Goal: Task Accomplishment & Management: Use online tool/utility

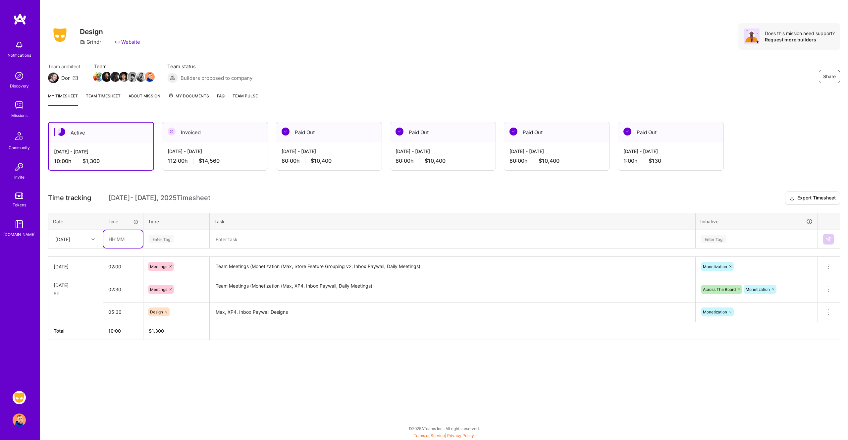
click at [119, 238] on input "text" at bounding box center [122, 239] width 39 height 18
type input "04:00"
click at [204, 155] on div "[DATE] - [DATE] 112:00 h $14,560" at bounding box center [214, 155] width 105 height 27
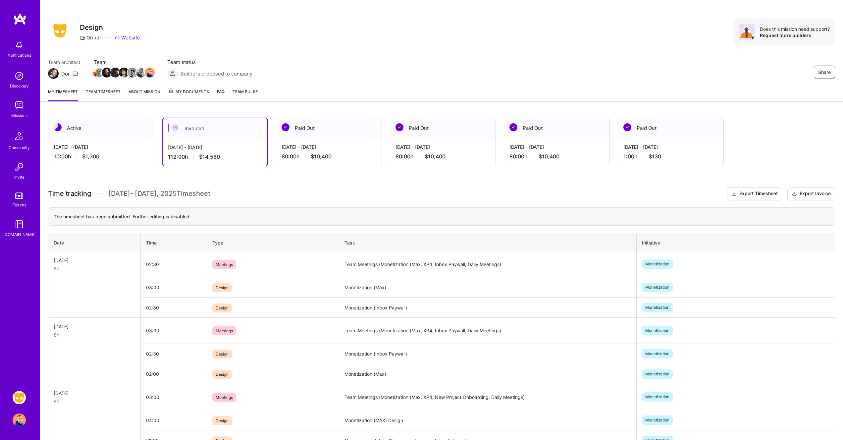
scroll to position [29, 0]
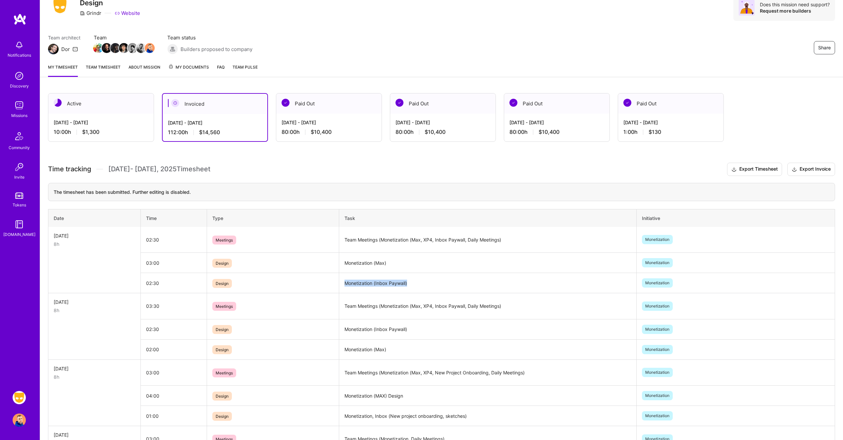
drag, startPoint x: 416, startPoint y: 286, endPoint x: 345, endPoint y: 283, distance: 70.6
click at [345, 283] on td "Monetization (Inbox Paywall)" at bounding box center [487, 283] width 297 height 20
copy td "Monetization (Inbox Paywall)"
click at [91, 121] on div "[DATE] - [DATE]" at bounding box center [101, 122] width 95 height 7
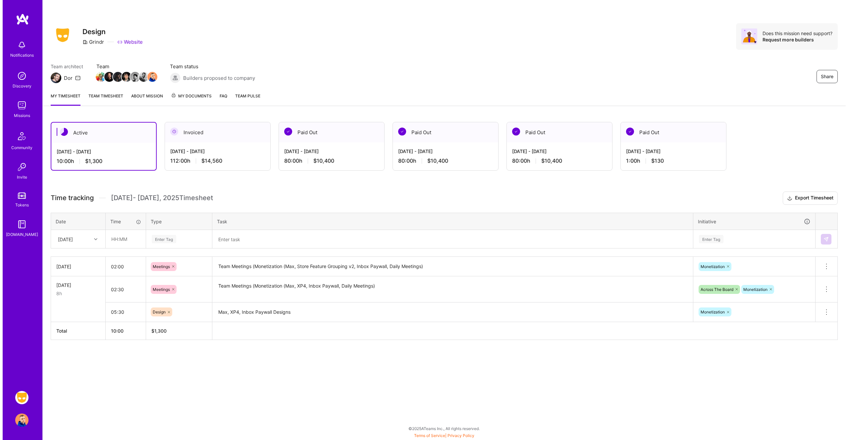
scroll to position [0, 0]
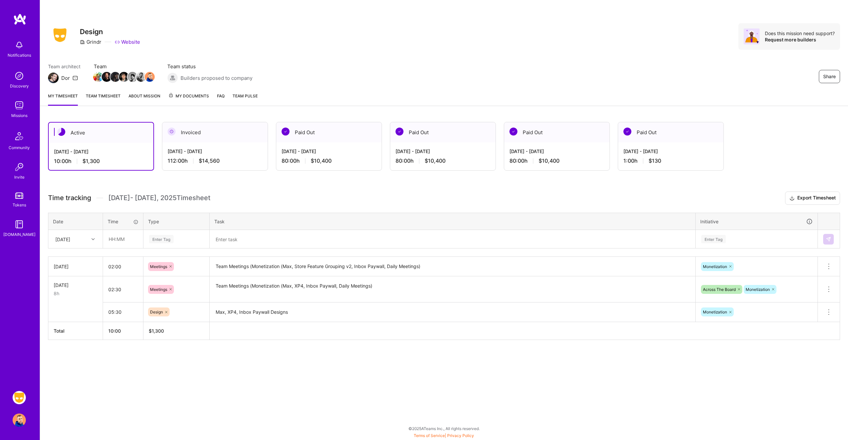
click at [92, 237] on icon at bounding box center [92, 238] width 3 height 3
click at [77, 308] on div "[DATE]" at bounding box center [76, 307] width 54 height 12
click at [96, 236] on div at bounding box center [94, 239] width 10 height 9
click at [78, 294] on div "[DATE]" at bounding box center [76, 294] width 54 height 12
click at [124, 240] on input "text" at bounding box center [122, 239] width 39 height 18
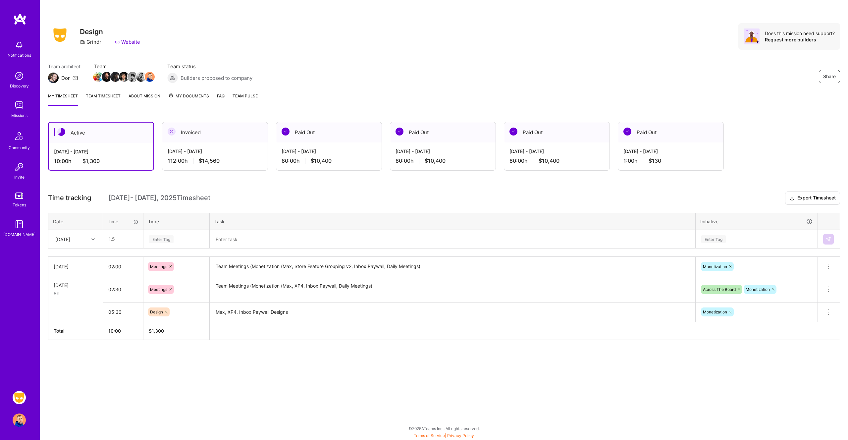
type input "01:30"
click at [171, 276] on div "Design" at bounding box center [176, 277] width 65 height 16
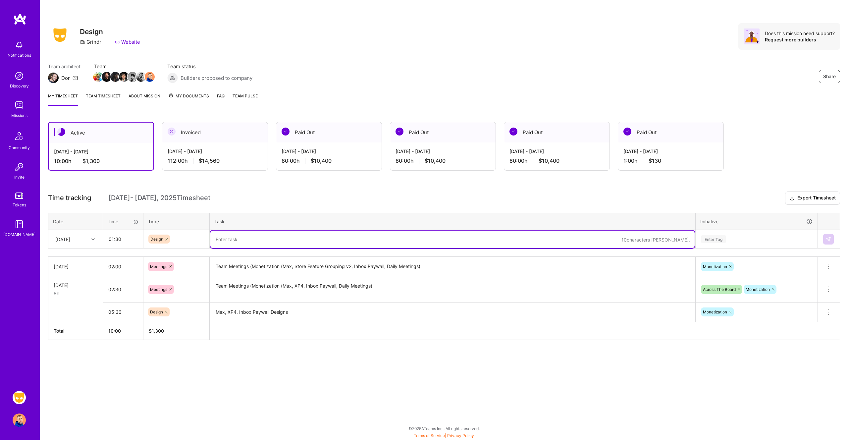
click at [246, 242] on textarea at bounding box center [452, 239] width 484 height 18
paste textarea "Monetization (Inbox Paywall)"
type textarea "Monetization (Inbox Paywall)"
click at [120, 238] on input "01:30" at bounding box center [122, 239] width 39 height 18
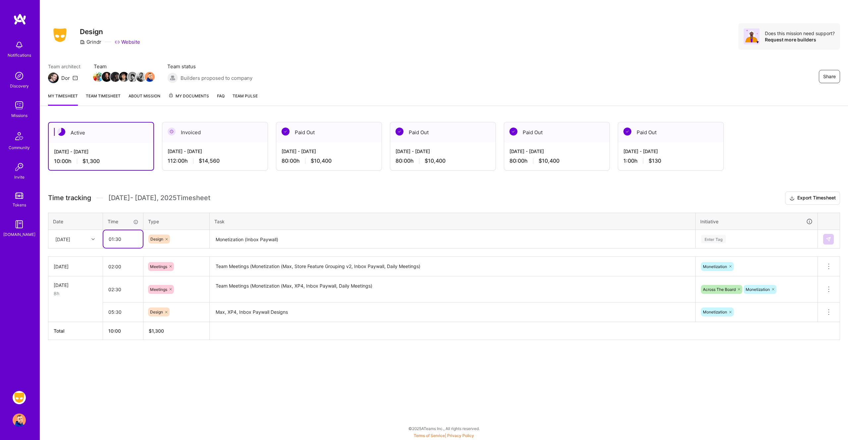
click at [120, 238] on input "01:30" at bounding box center [122, 239] width 39 height 18
type input "02:00"
click at [315, 238] on textarea "Monetization (Inbox Paywall)" at bounding box center [452, 239] width 484 height 18
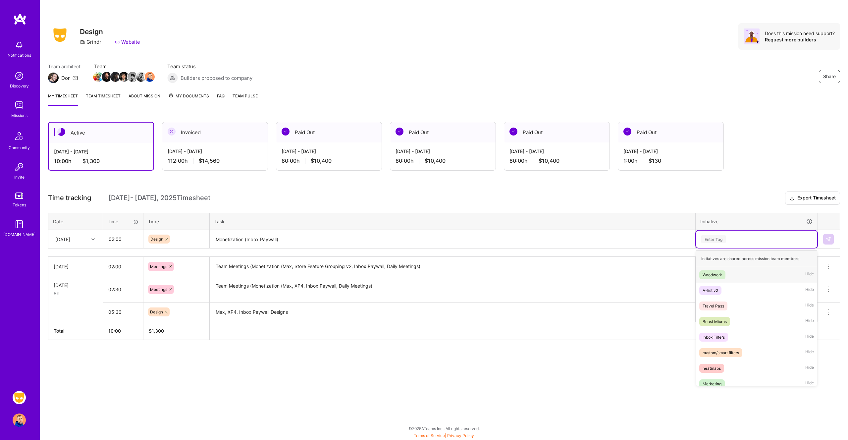
click at [766, 241] on div "Enter Tag" at bounding box center [756, 239] width 112 height 8
type input "mon"
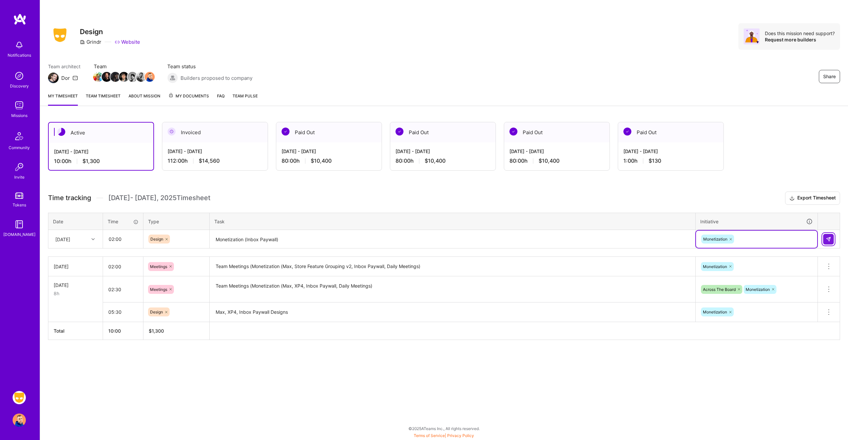
click at [832, 238] on button at bounding box center [828, 239] width 11 height 11
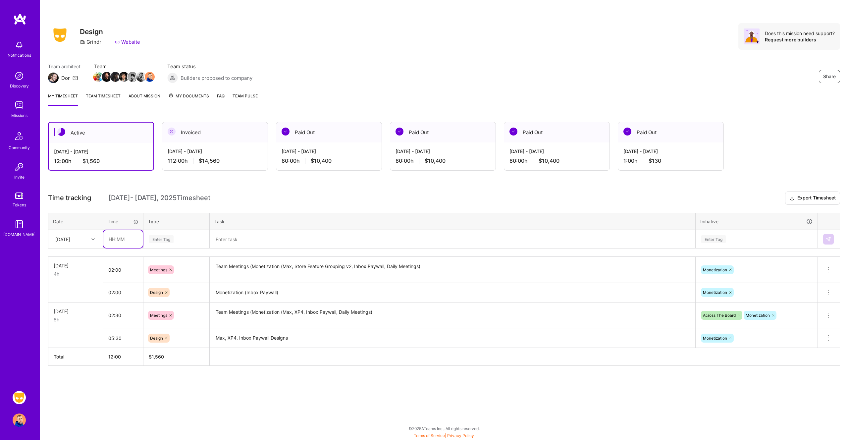
click at [120, 238] on input "text" at bounding box center [122, 239] width 39 height 18
type input "04:00"
click at [161, 275] on span "Design" at bounding box center [157, 276] width 20 height 9
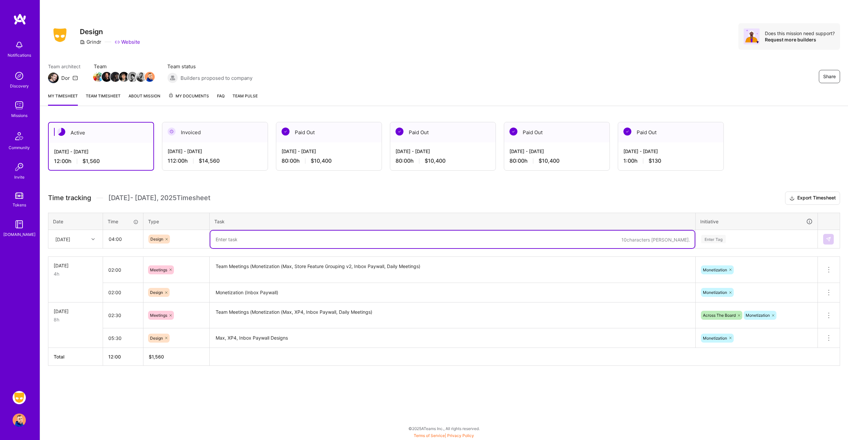
click at [246, 240] on textarea at bounding box center [452, 239] width 484 height 18
paste textarea "Monetization (Inbox Paywall)"
click at [290, 239] on textarea "Monetization (Inbox Paywall)" at bounding box center [452, 239] width 484 height 18
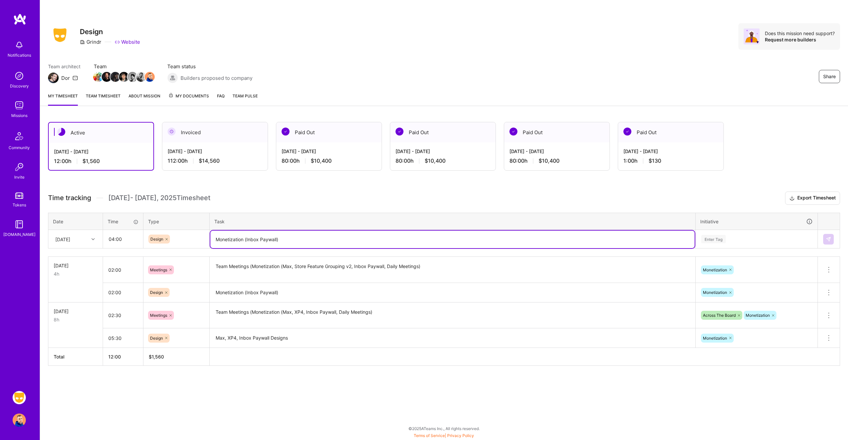
click at [256, 239] on textarea "Monetization (Inbox Paywall)" at bounding box center [452, 239] width 484 height 18
drag, startPoint x: 217, startPoint y: 238, endPoint x: 291, endPoint y: 237, distance: 74.2
click at [291, 237] on textarea "Monetization (Inbox Paywall)" at bounding box center [452, 239] width 484 height 18
type textarea "Store Feature Grouping v2 Design"
click at [747, 238] on div "Enter Tag" at bounding box center [756, 239] width 112 height 8
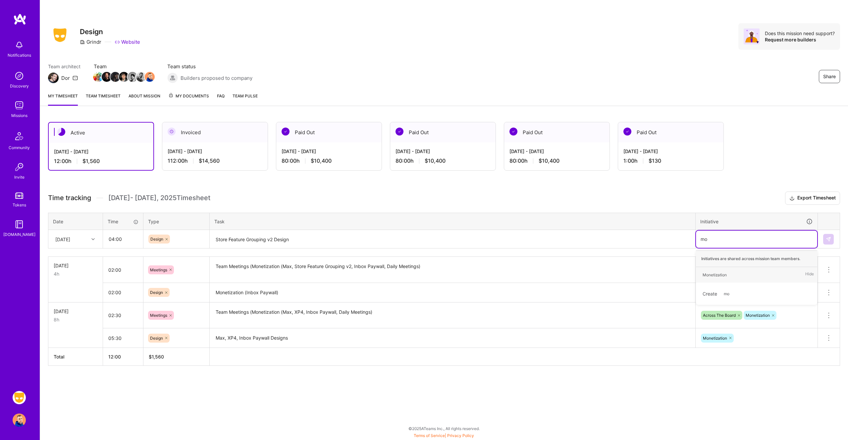
type input "mon"
click at [830, 238] on img at bounding box center [828, 238] width 5 height 5
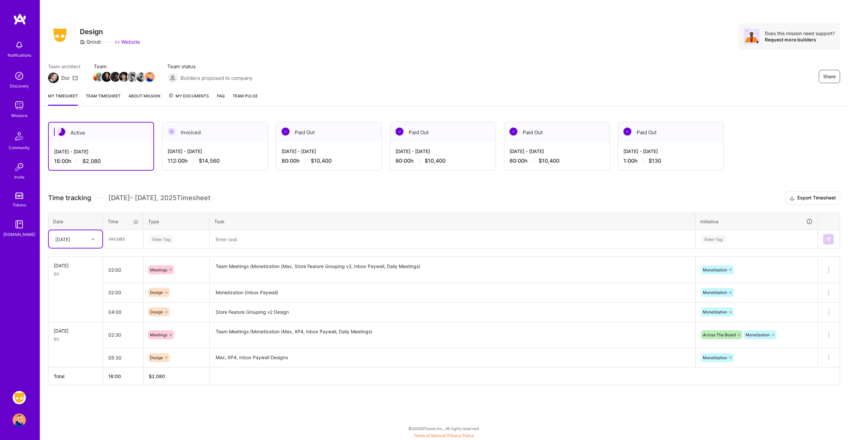
click at [94, 238] on icon at bounding box center [92, 238] width 3 height 3
click at [74, 292] on div "[DATE]" at bounding box center [76, 294] width 54 height 12
click at [122, 243] on input "text" at bounding box center [122, 239] width 39 height 18
type input "02:00"
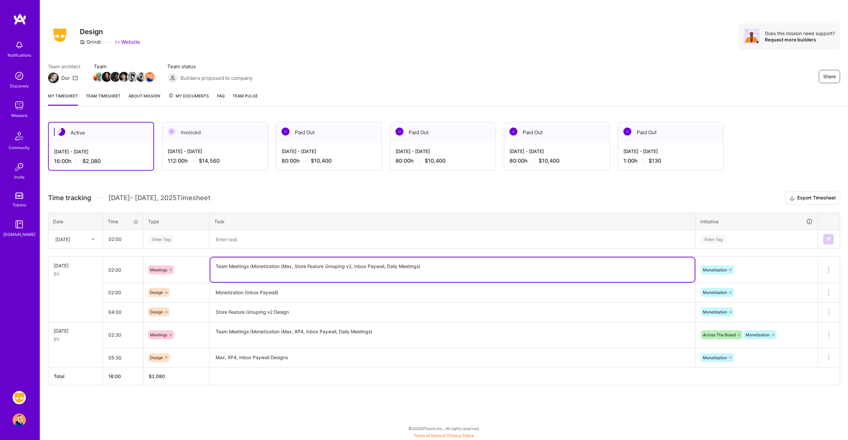
drag, startPoint x: 215, startPoint y: 266, endPoint x: 441, endPoint y: 271, distance: 226.2
click at [441, 271] on textarea "Team Meetings (Monetization (Max, Store Feature Grouping v2, Inbox Paywall, Dai…" at bounding box center [452, 269] width 484 height 25
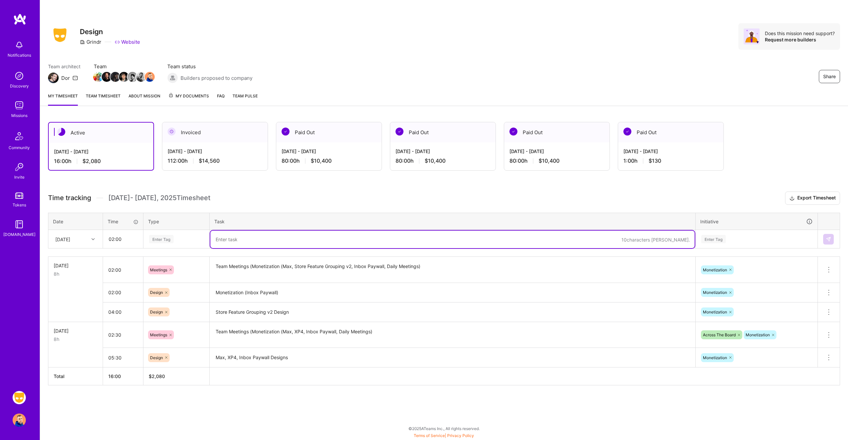
click at [334, 240] on textarea at bounding box center [452, 239] width 484 height 18
paste textarea "Team Meetings (Monetization (Max, Store Feature Grouping v2, Inbox Paywall, Dai…"
type textarea "Team Meetings (Monetization (Max, Store Feature Grouping v2, Inbox Paywall, Dai…"
click at [162, 236] on div "Enter Tag" at bounding box center [161, 239] width 25 height 10
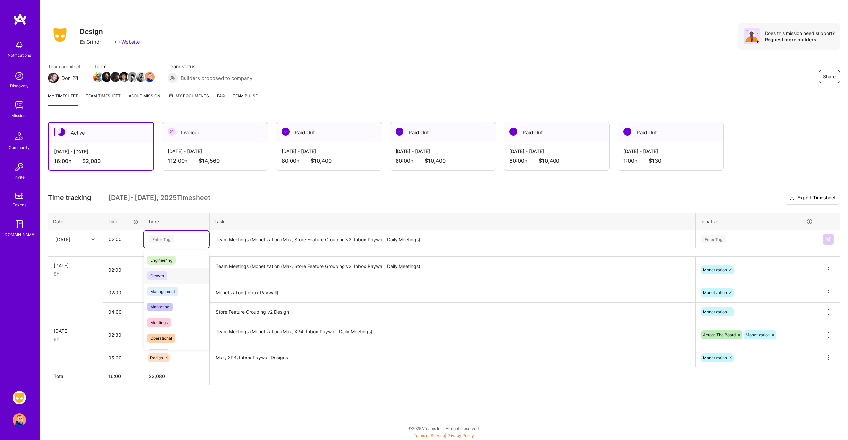
scroll to position [74, 0]
click at [176, 300] on div "Meetings" at bounding box center [176, 296] width 65 height 16
drag, startPoint x: 114, startPoint y: 237, endPoint x: 104, endPoint y: 238, distance: 10.0
click at [104, 238] on input "02:00" at bounding box center [122, 239] width 39 height 18
type input "01:30"
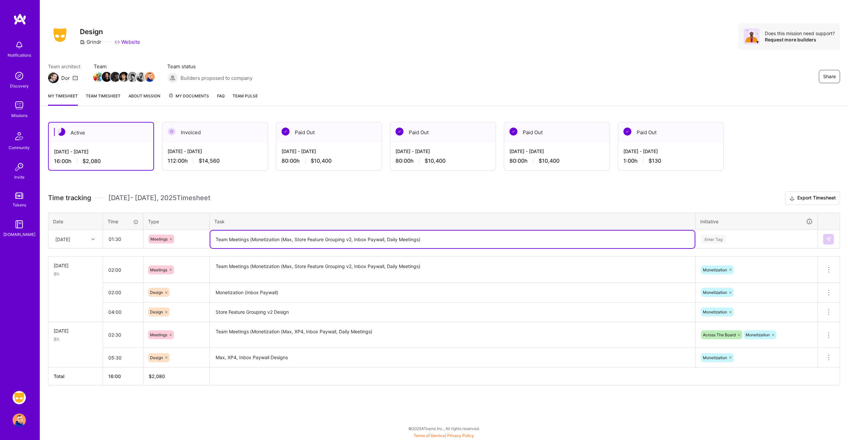
click at [393, 241] on textarea "Team Meetings (Monetization (Max, Store Feature Grouping v2, Inbox Paywall, Dai…" at bounding box center [452, 239] width 484 height 18
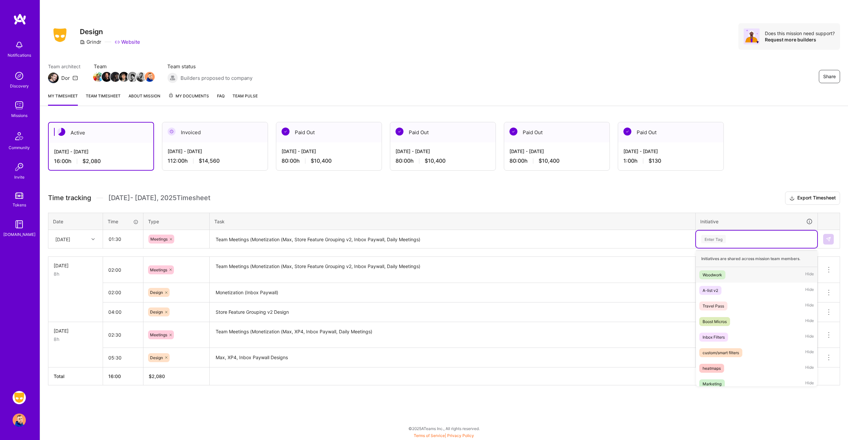
click at [738, 235] on div "Enter Tag" at bounding box center [756, 239] width 112 height 8
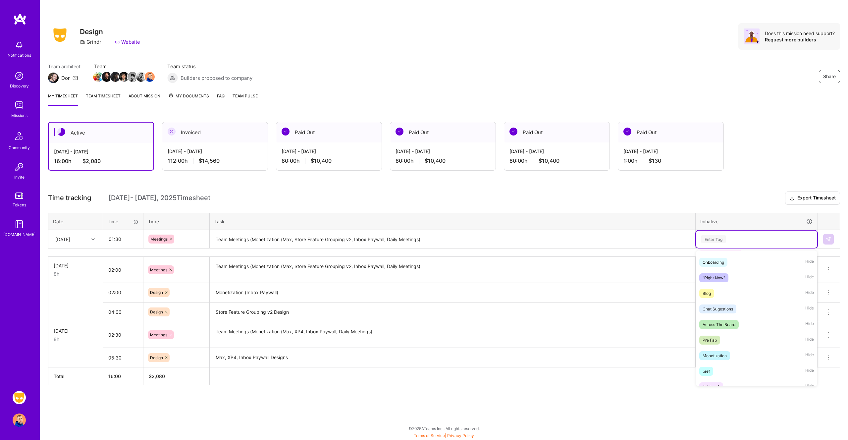
scroll to position [285, 0]
click at [724, 253] on div "Monetization" at bounding box center [714, 253] width 24 height 7
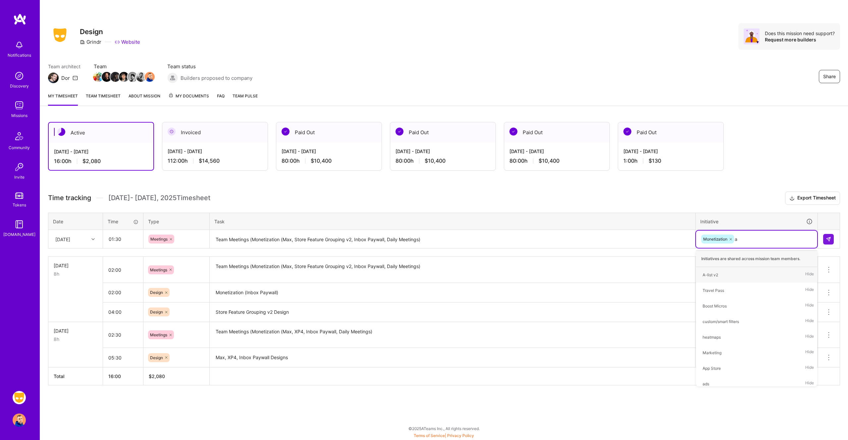
type input "ac"
click at [735, 289] on div "Across The Board" at bounding box center [718, 290] width 33 height 7
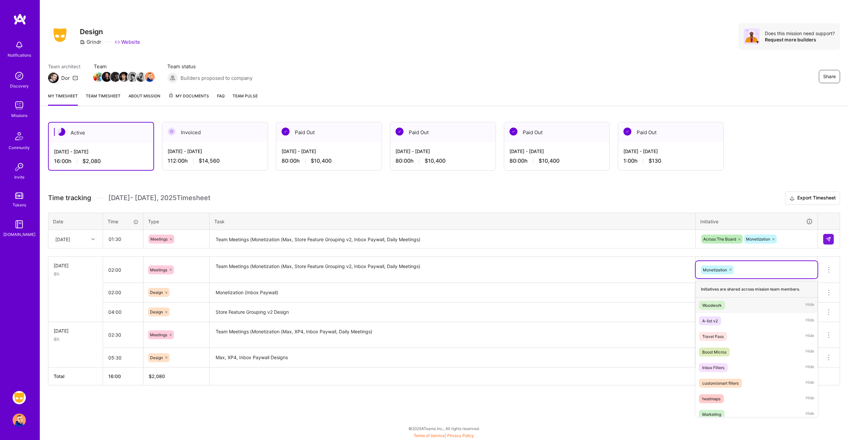
click at [740, 269] on div "Monetization" at bounding box center [756, 270] width 113 height 10
type input "ac"
click at [746, 318] on div "Across The Board Hide" at bounding box center [756, 321] width 122 height 16
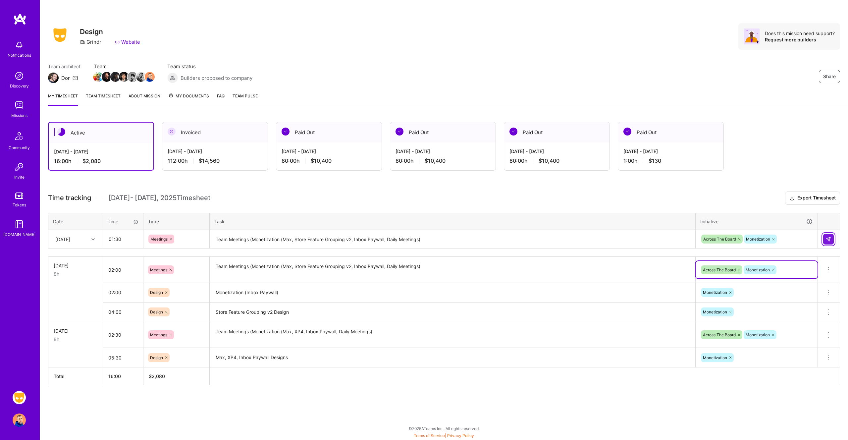
click at [829, 239] on img at bounding box center [828, 238] width 5 height 5
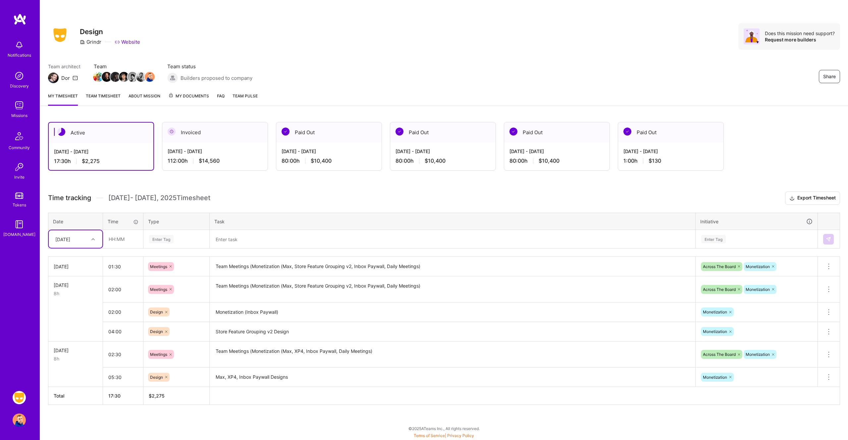
click at [243, 240] on textarea at bounding box center [452, 239] width 484 height 18
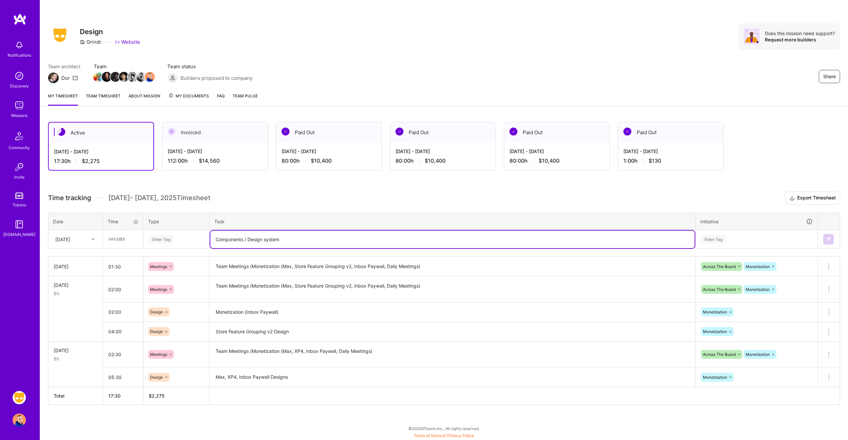
type textarea "Components / Design system"
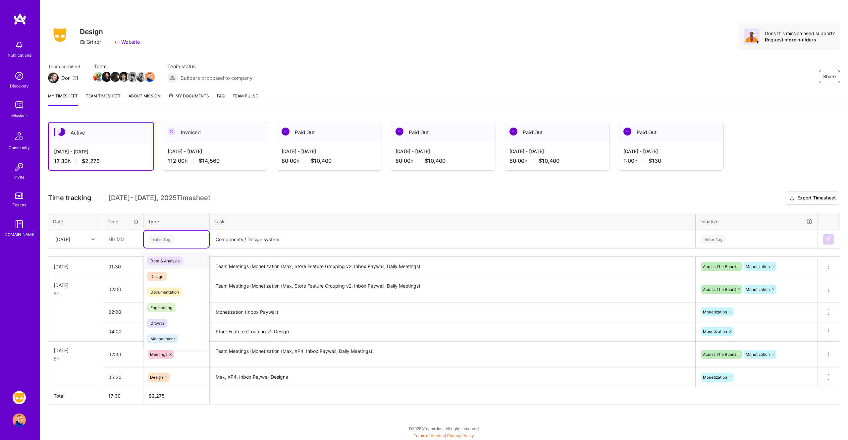
click at [160, 239] on div "Enter Tag" at bounding box center [161, 239] width 25 height 10
click at [168, 276] on div "Design" at bounding box center [176, 277] width 65 height 16
click at [131, 240] on input "text" at bounding box center [122, 239] width 39 height 18
type input "02:30"
click at [742, 240] on div "Enter Tag" at bounding box center [756, 239] width 112 height 8
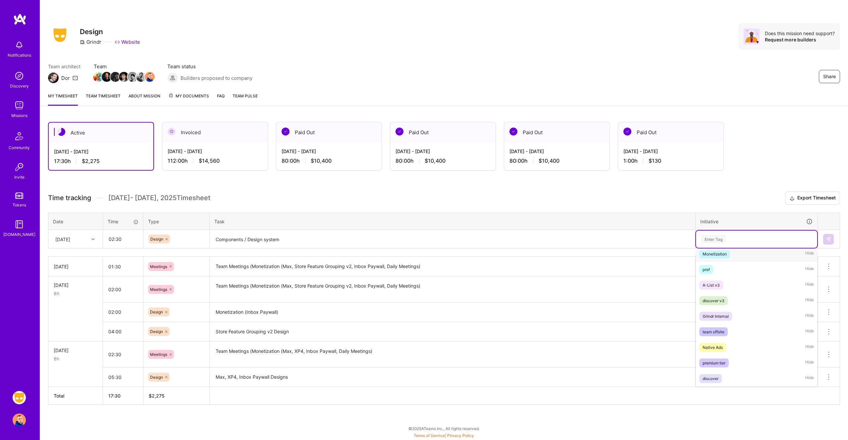
click at [733, 258] on div "Monetization Hide" at bounding box center [756, 254] width 121 height 16
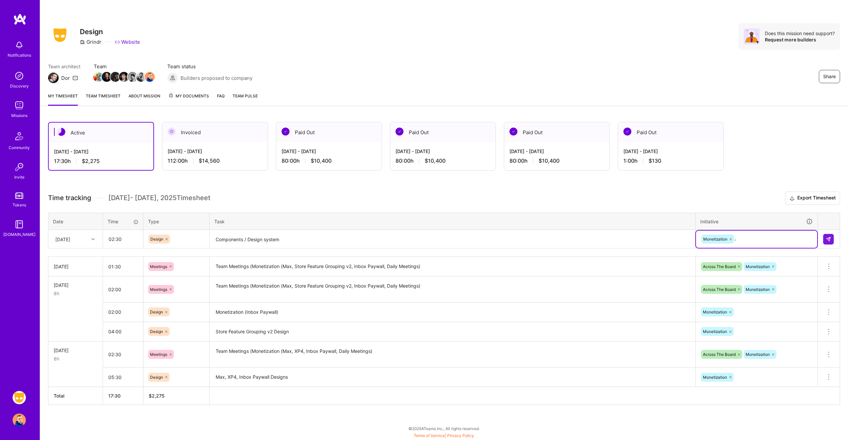
type input "ac"
click at [739, 292] on div "Across The Board Hide" at bounding box center [756, 290] width 121 height 16
click at [828, 240] on img at bounding box center [828, 238] width 5 height 5
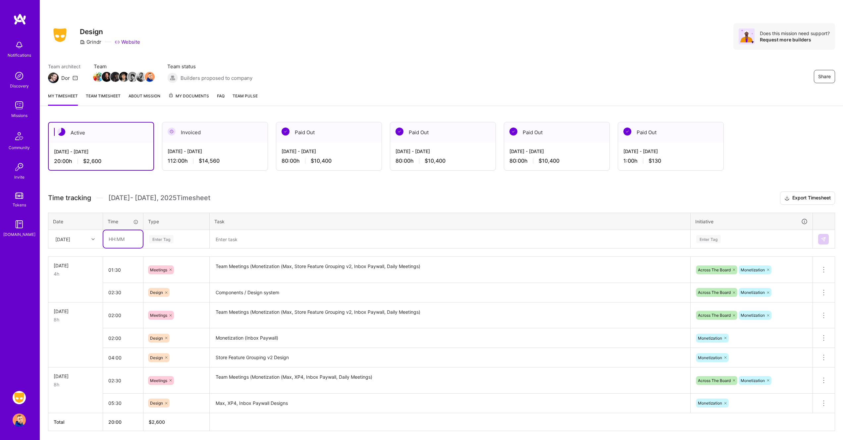
click at [117, 238] on input "text" at bounding box center [122, 239] width 39 height 18
type input "04:00"
click at [164, 236] on div "Enter Tag" at bounding box center [161, 239] width 25 height 10
click at [172, 272] on div "Design" at bounding box center [176, 277] width 65 height 16
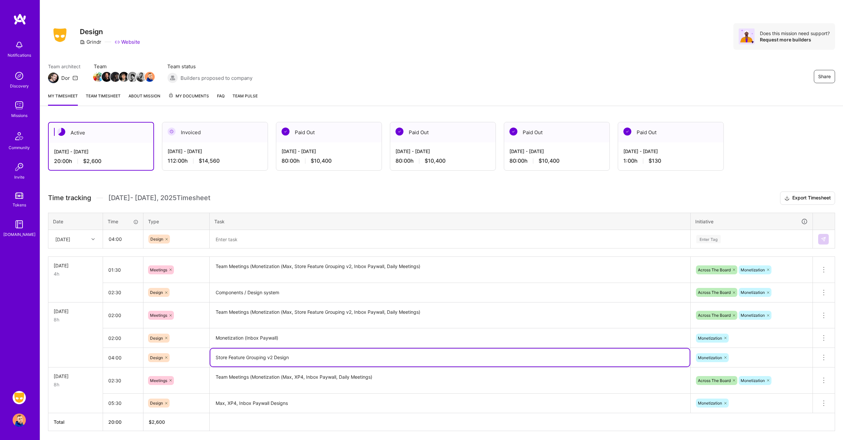
drag, startPoint x: 271, startPoint y: 357, endPoint x: 204, endPoint y: 352, distance: 67.8
click at [204, 352] on tr "04:00 Design Store Feature Grouping v2 Design Monetization Delete row" at bounding box center [441, 358] width 786 height 20
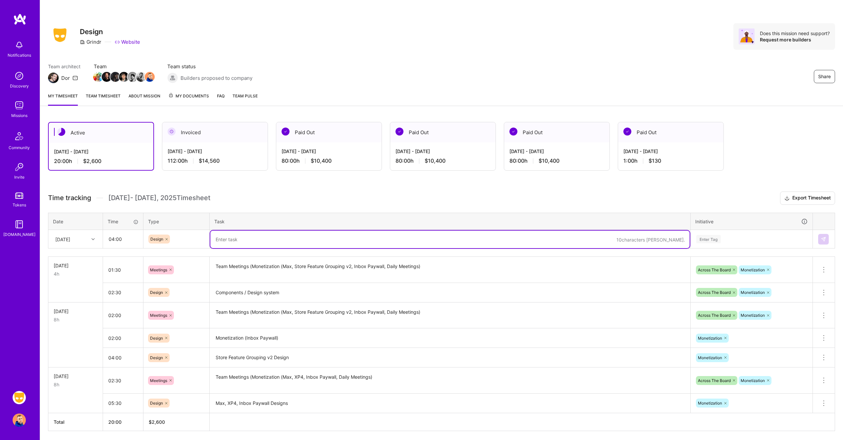
click at [262, 241] on textarea at bounding box center [449, 239] width 479 height 18
paste textarea "Store Feature Grouping v2 Design"
type textarea "Store Feature Grouping v2 Design / MAX"
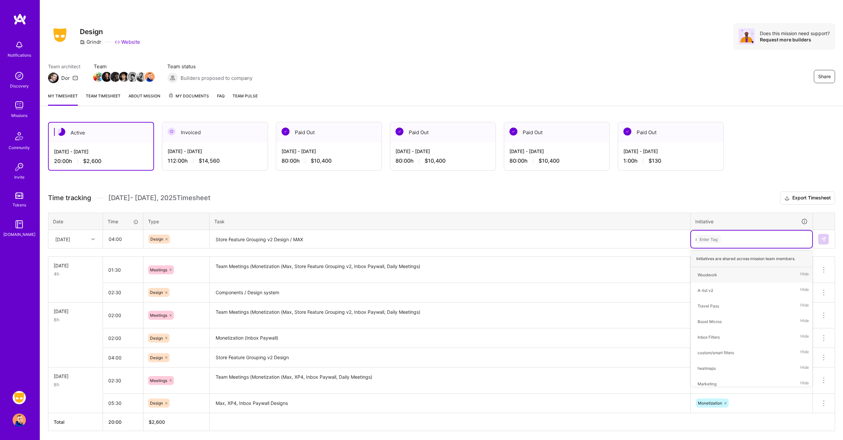
type input "mo"
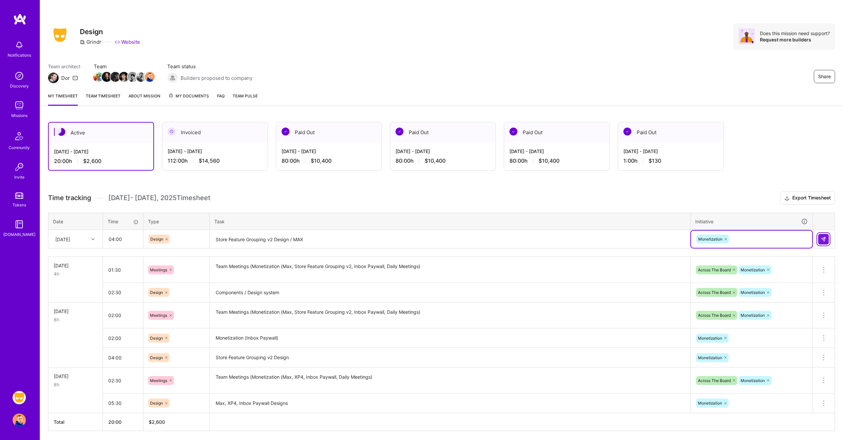
click at [824, 242] on button at bounding box center [823, 239] width 11 height 11
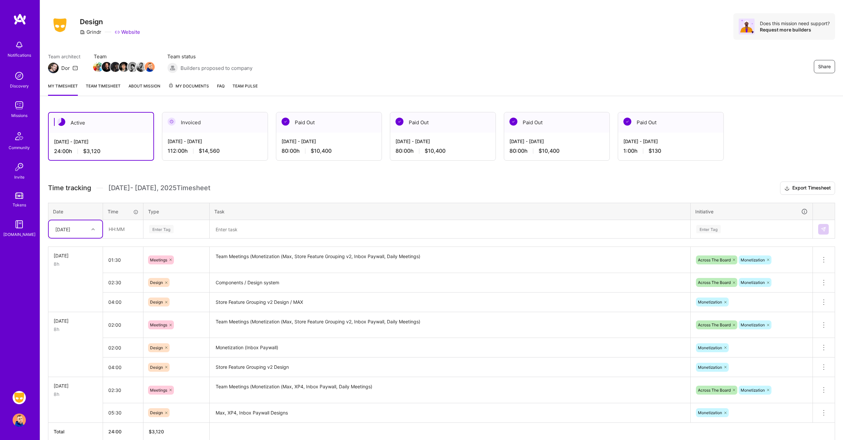
scroll to position [11, 0]
click at [117, 227] on input "text" at bounding box center [122, 229] width 39 height 18
click at [90, 230] on div at bounding box center [94, 228] width 10 height 9
click at [82, 293] on div "[DATE]" at bounding box center [76, 296] width 54 height 12
click at [124, 230] on input "04:00" at bounding box center [122, 229] width 39 height 18
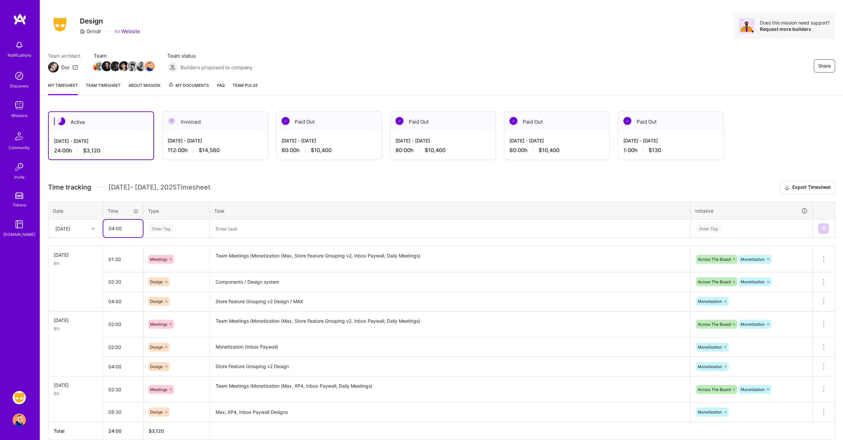
click at [124, 230] on input "04:00" at bounding box center [122, 229] width 39 height 18
type input "06:00"
click at [173, 265] on div "Design" at bounding box center [176, 266] width 65 height 16
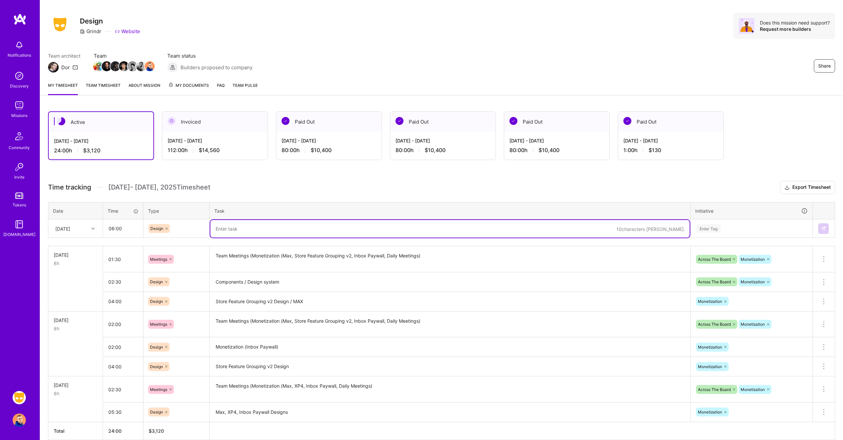
click at [262, 230] on textarea at bounding box center [449, 229] width 479 height 18
paste textarea "Store Feature Grouping v2 Design"
click at [716, 231] on div "Enter Tag" at bounding box center [708, 228] width 25 height 10
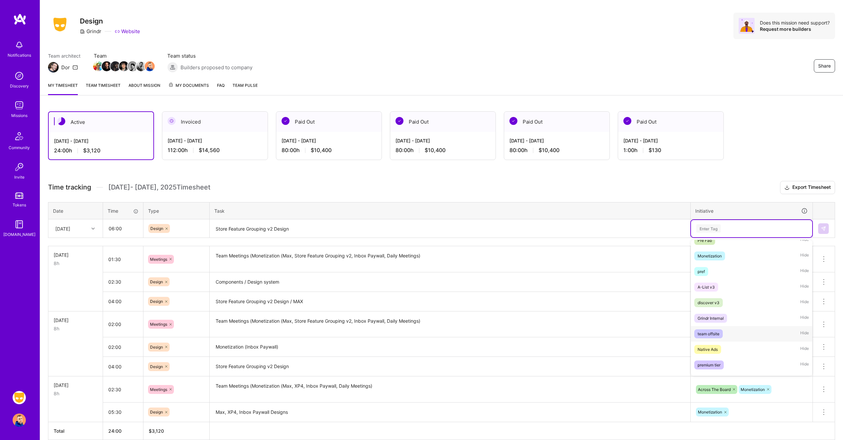
scroll to position [273, 0]
click at [731, 259] on div "Monetization Hide" at bounding box center [751, 256] width 121 height 16
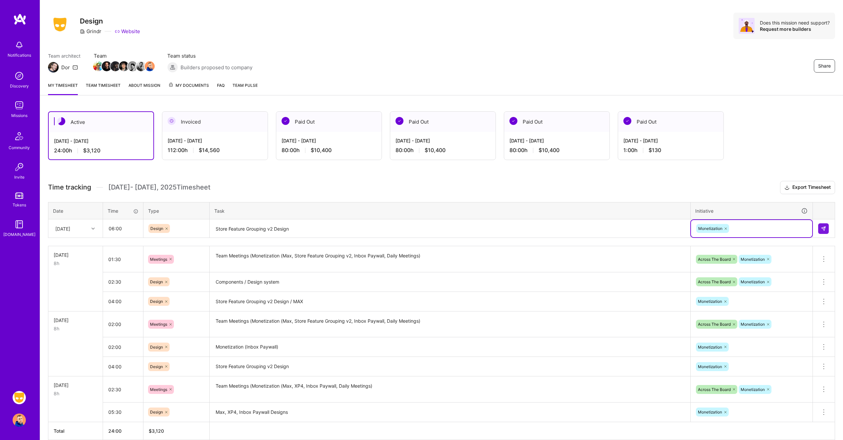
click at [310, 226] on textarea "Store Feature Grouping v2 Design" at bounding box center [449, 229] width 479 height 18
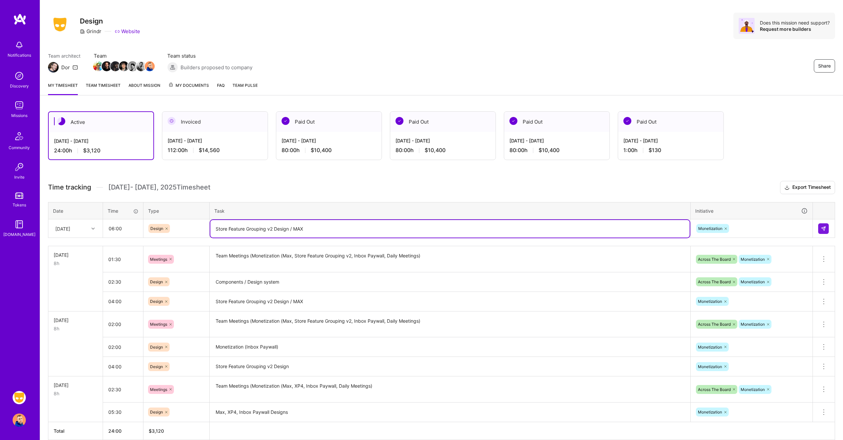
type textarea "Store Feature Grouping v2 Design / MAX"
click at [810, 177] on div "Active [DATE] - [DATE] 24:00 h $3,120 Invoiced [DATE] - [DATE] 112:00 h $14,560…" at bounding box center [441, 287] width 803 height 369
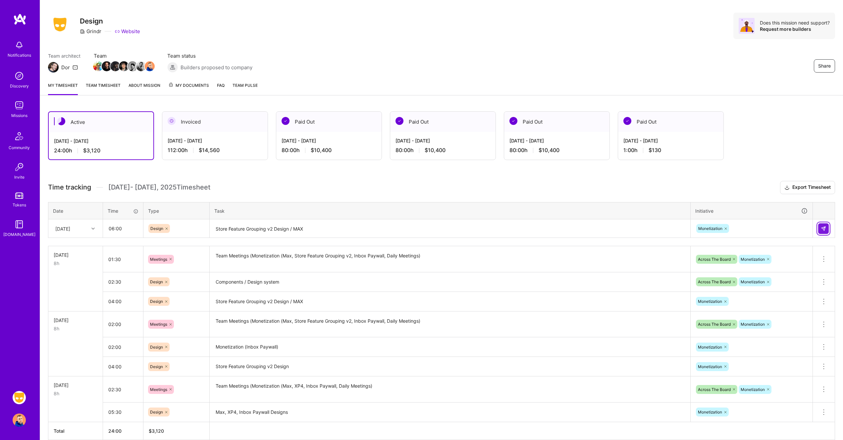
click at [823, 226] on img at bounding box center [823, 228] width 5 height 5
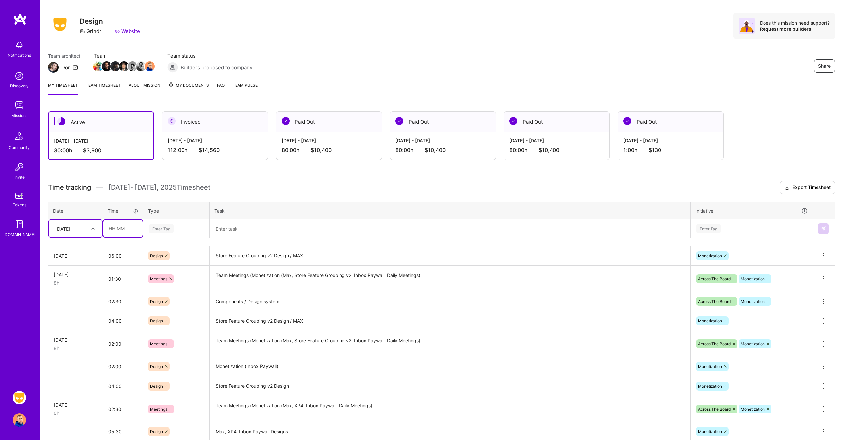
click at [119, 228] on input "text" at bounding box center [122, 229] width 39 height 18
type input "01:00"
click at [112, 255] on input "06:00" at bounding box center [123, 256] width 40 height 18
type input "05:00"
click at [123, 228] on input "01:00" at bounding box center [122, 229] width 39 height 18
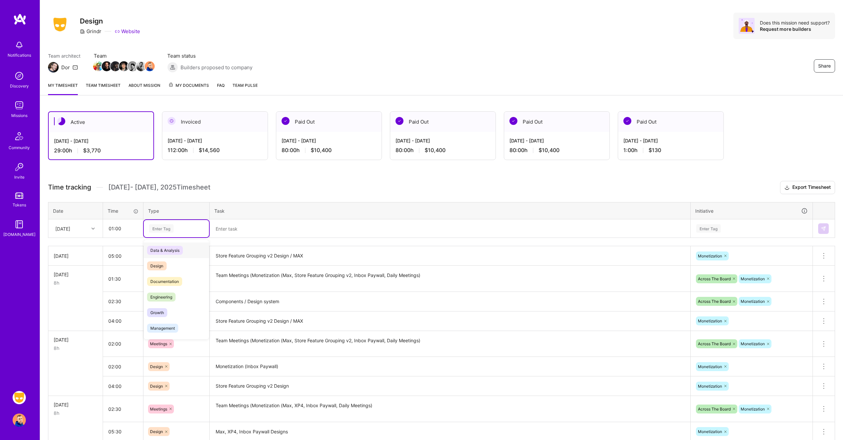
click at [172, 226] on div "Enter Tag" at bounding box center [161, 228] width 25 height 10
click at [172, 330] on div "Meetings" at bounding box center [176, 328] width 65 height 16
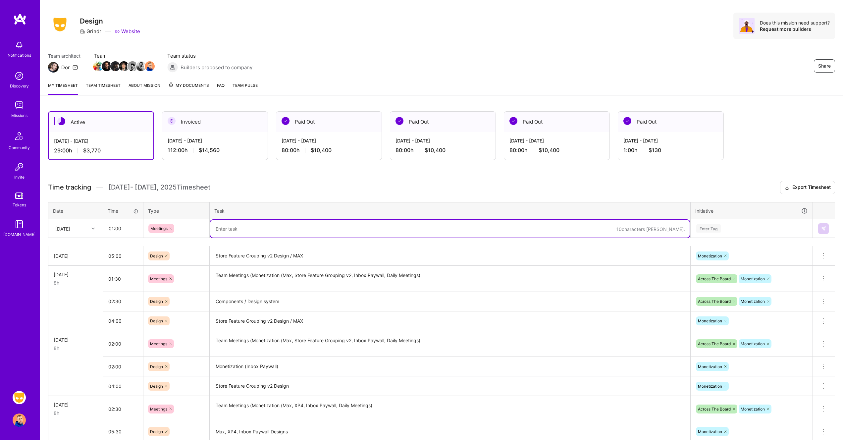
click at [264, 226] on textarea at bounding box center [449, 229] width 479 height 18
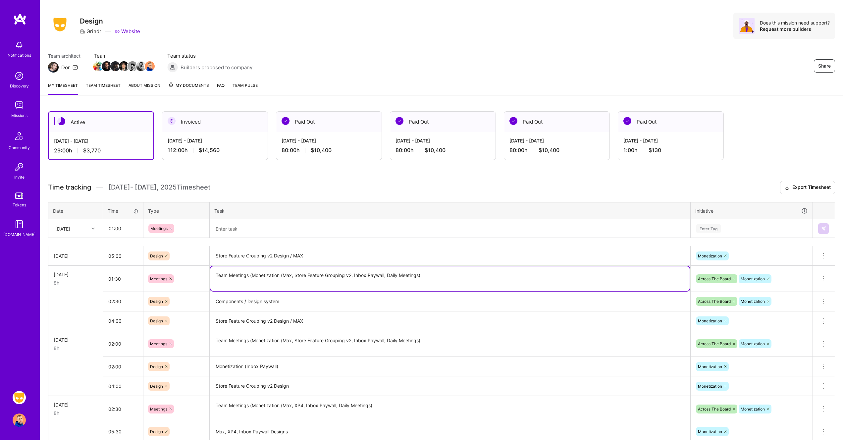
drag, startPoint x: 408, startPoint y: 276, endPoint x: 191, endPoint y: 272, distance: 216.9
click at [191, 272] on tr "[DATE] 8h 01:30 Meetings Team Meetings (Monetization (Max, Store Feature Groupi…" at bounding box center [441, 279] width 786 height 26
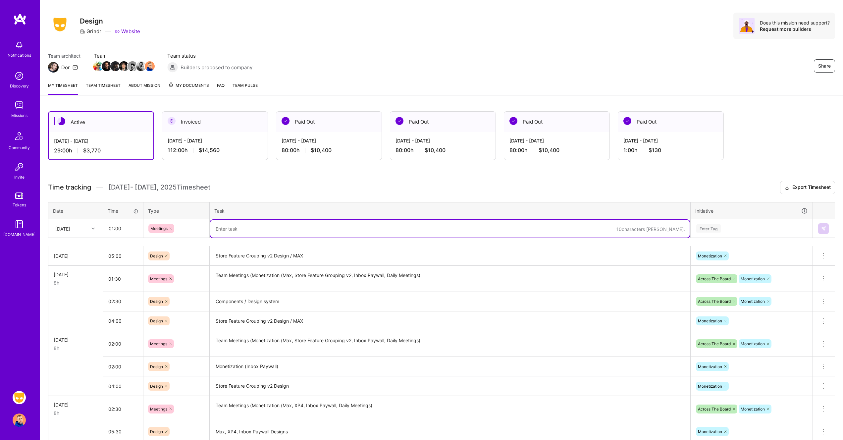
click at [299, 227] on textarea at bounding box center [449, 229] width 479 height 18
paste textarea "Team Meetings (Monetization (Max, Store Feature Grouping v2, Inbox Paywall, Dai…"
type textarea "Team Meetings (Monetization (Max, Store Feature Grouping v2, Inbox Paywall, Dai…"
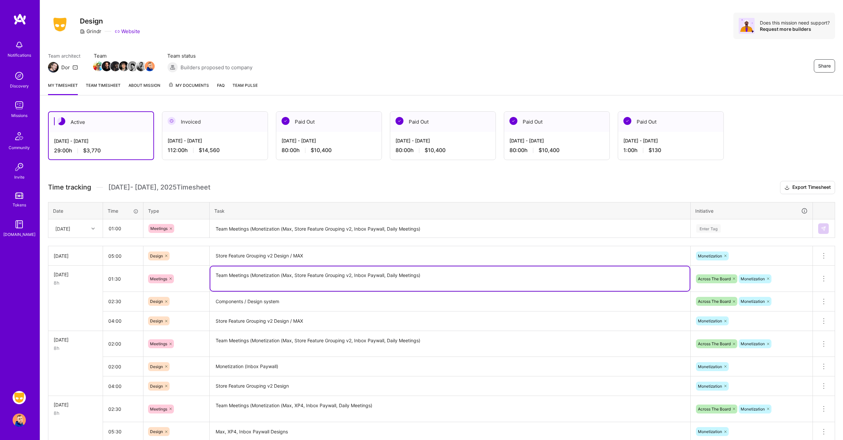
drag, startPoint x: 387, startPoint y: 276, endPoint x: 355, endPoint y: 275, distance: 32.8
click at [355, 275] on textarea "Team Meetings (Monetization (Max, Store Feature Grouping v2, Inbox Paywall, Dai…" at bounding box center [449, 278] width 479 height 25
type textarea "Team Meetings (Monetization (Max, Store Feature Grouping v2, Daily Meetings)"
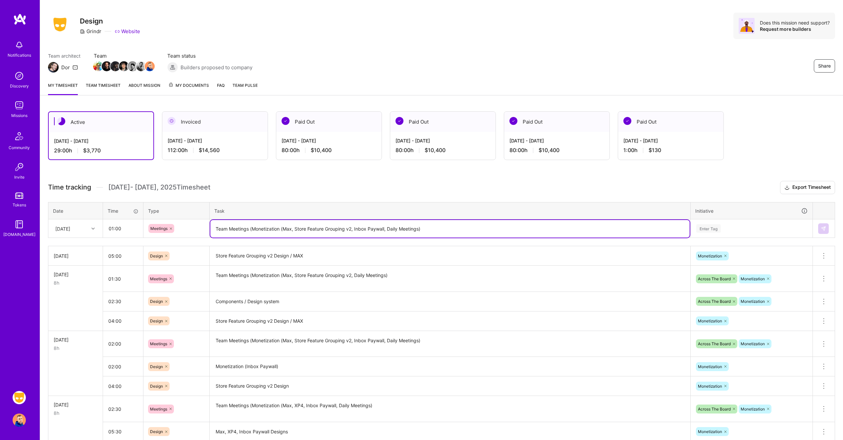
drag, startPoint x: 384, startPoint y: 228, endPoint x: 355, endPoint y: 227, distance: 28.9
click at [355, 227] on textarea "Team Meetings (Monetization (Max, Store Feature Grouping v2, Inbox Paywall, Dai…" at bounding box center [449, 229] width 479 height 18
type textarea "Team Meetings (Monetization (Max, Store Feature Grouping v2, Daily Meetings)"
click at [746, 227] on div "Enter Tag" at bounding box center [751, 228] width 112 height 8
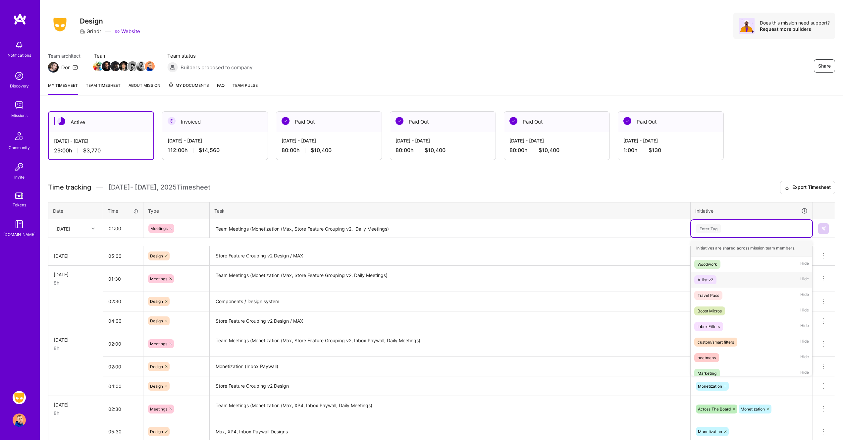
scroll to position [285, 0]
click at [729, 244] on div "Monetization Hide" at bounding box center [751, 243] width 121 height 16
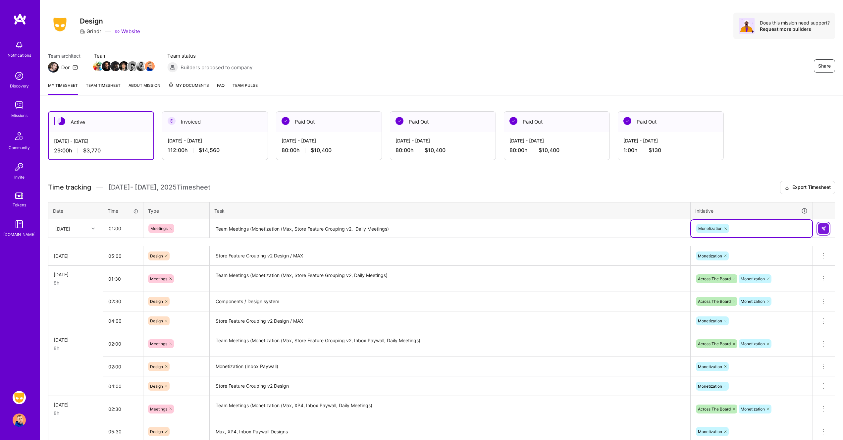
click at [828, 230] on button at bounding box center [823, 228] width 11 height 11
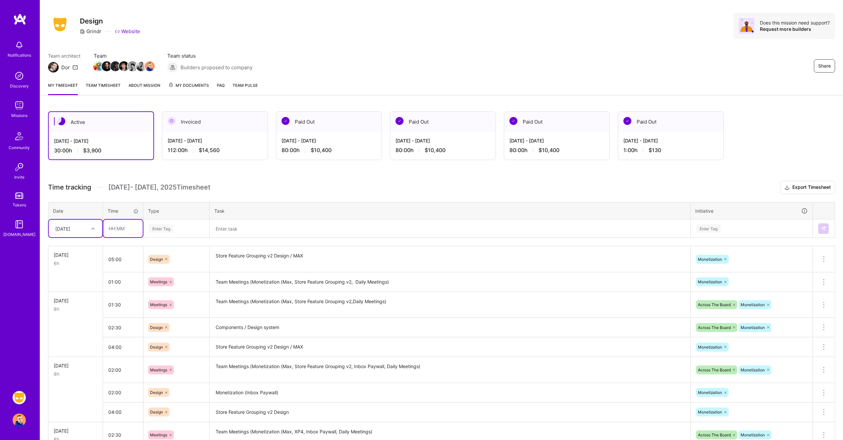
click at [123, 229] on input "text" at bounding box center [122, 229] width 39 height 18
type input "02:00"
click at [177, 229] on div "Enter Tag" at bounding box center [176, 228] width 56 height 8
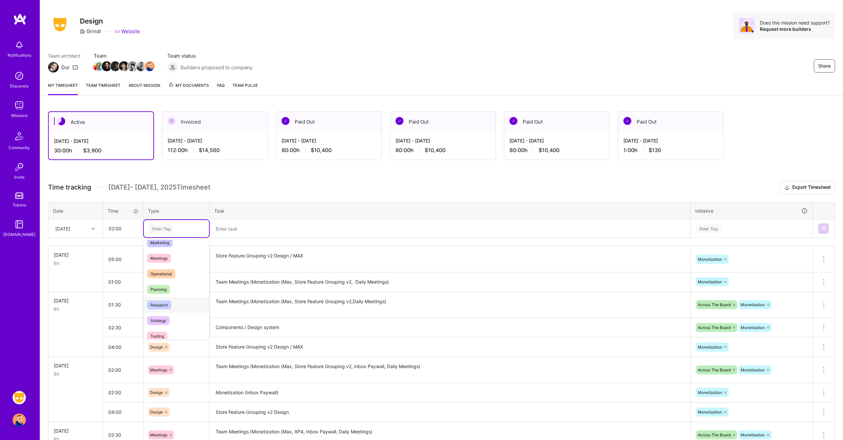
scroll to position [102, 0]
click at [180, 328] on div "Testing" at bounding box center [176, 335] width 65 height 16
click at [248, 230] on textarea at bounding box center [449, 229] width 479 height 18
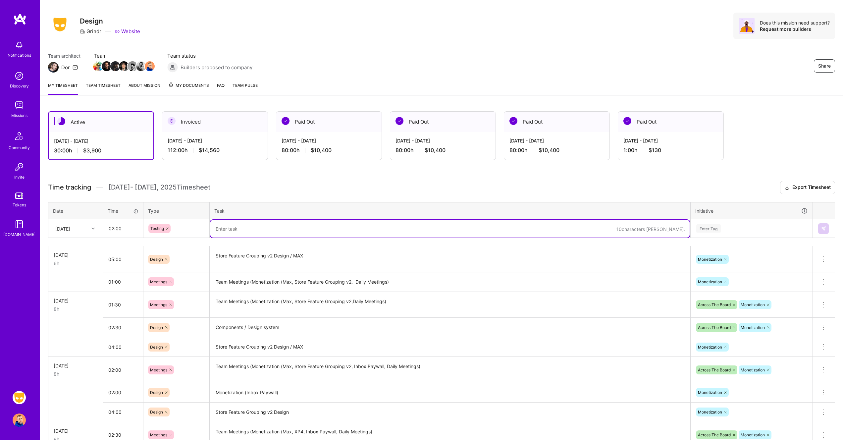
type textarea "Q"
type textarea "Design QA"
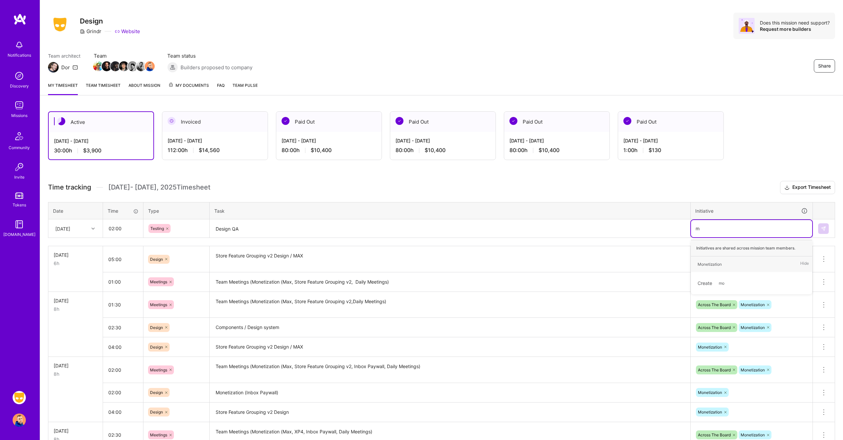
type input "mo"
click at [823, 229] on img at bounding box center [823, 228] width 5 height 5
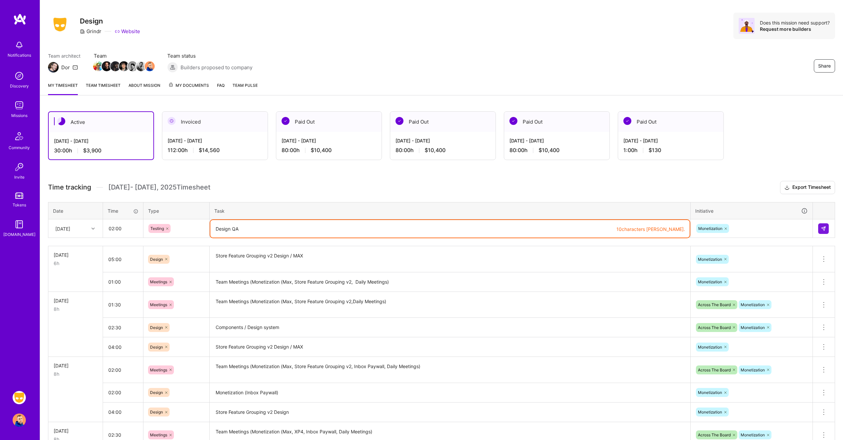
click at [216, 229] on textarea "Design QA" at bounding box center [449, 229] width 479 height 18
click at [232, 227] on textarea "Design QA" at bounding box center [449, 229] width 479 height 18
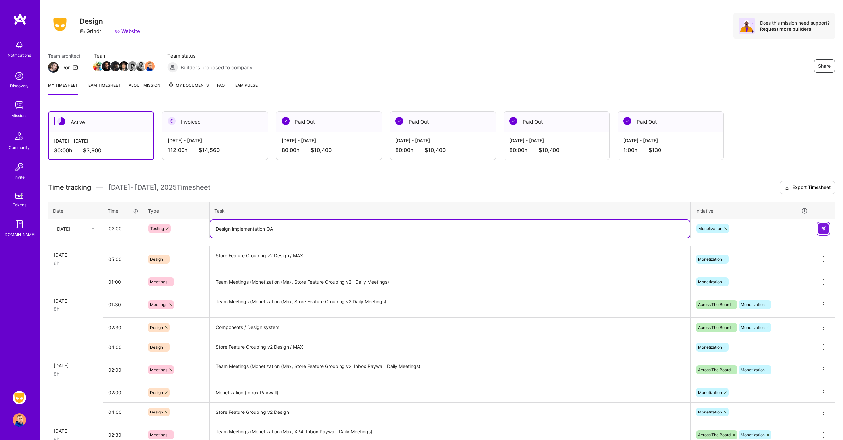
type textarea "Design implementation QA"
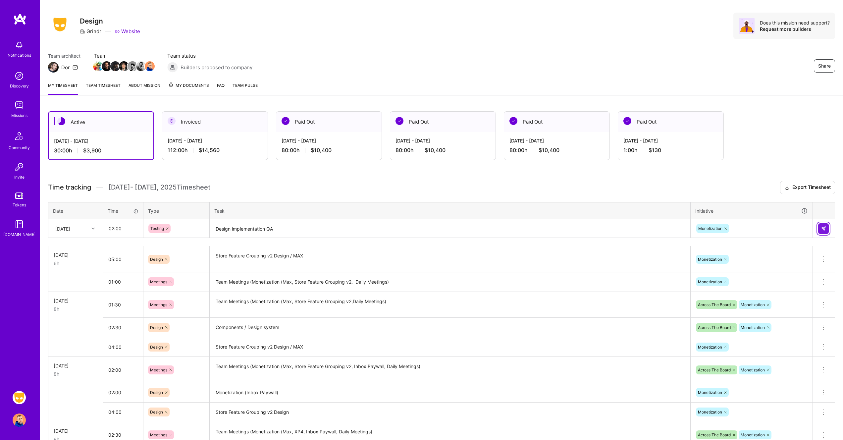
click at [825, 224] on button at bounding box center [823, 228] width 11 height 11
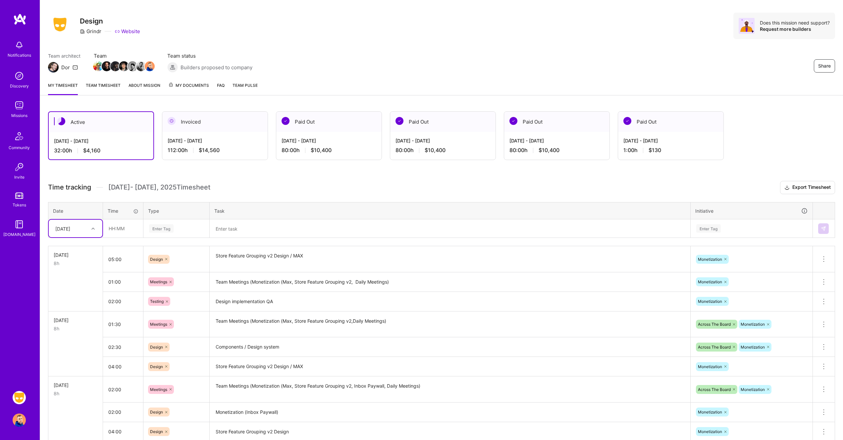
click at [92, 228] on icon at bounding box center [92, 228] width 3 height 3
click at [75, 307] on div "[DATE]" at bounding box center [76, 308] width 54 height 12
click at [129, 228] on input "text" at bounding box center [122, 229] width 39 height 18
type input "04:00"
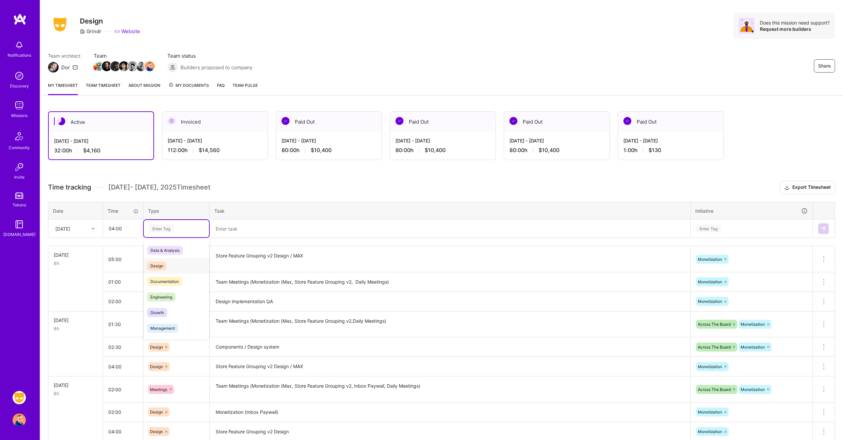
click at [173, 260] on div "Design" at bounding box center [176, 266] width 65 height 16
click at [297, 253] on textarea "Store Feature Grouping v2 Design / MAX" at bounding box center [449, 259] width 479 height 25
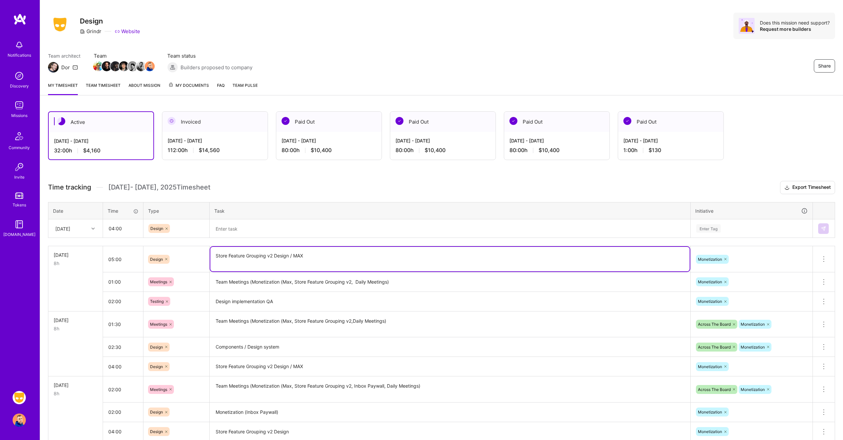
click at [297, 253] on textarea "Store Feature Grouping v2 Design / MAX" at bounding box center [449, 259] width 479 height 25
click at [280, 231] on textarea at bounding box center [449, 229] width 479 height 18
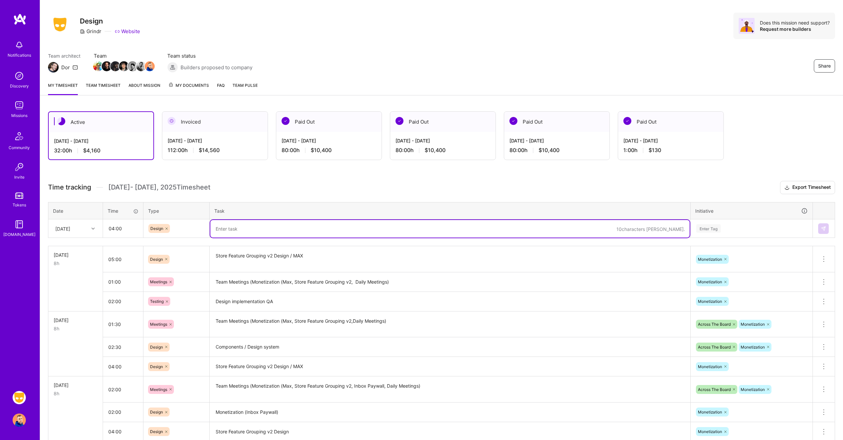
paste textarea "Store Feature Grouping v2 Design / MAX"
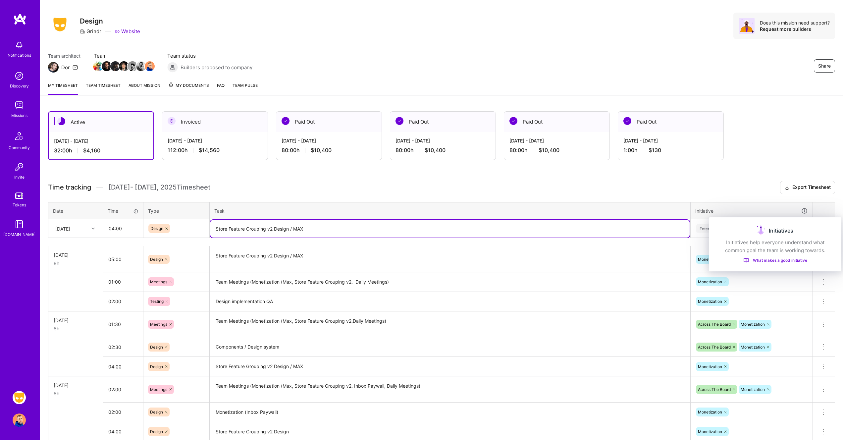
type textarea "Store Feature Grouping v2 Design / MAX"
click at [751, 226] on div "Initiatives" at bounding box center [775, 230] width 117 height 11
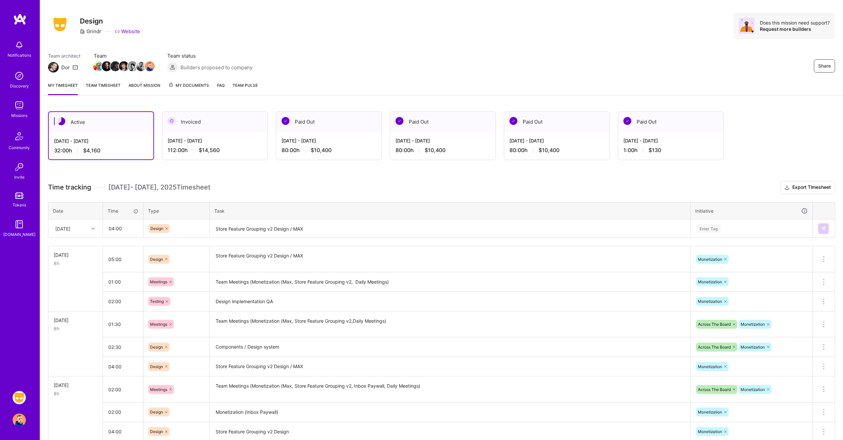
click at [705, 228] on div "Enter Tag" at bounding box center [708, 228] width 25 height 10
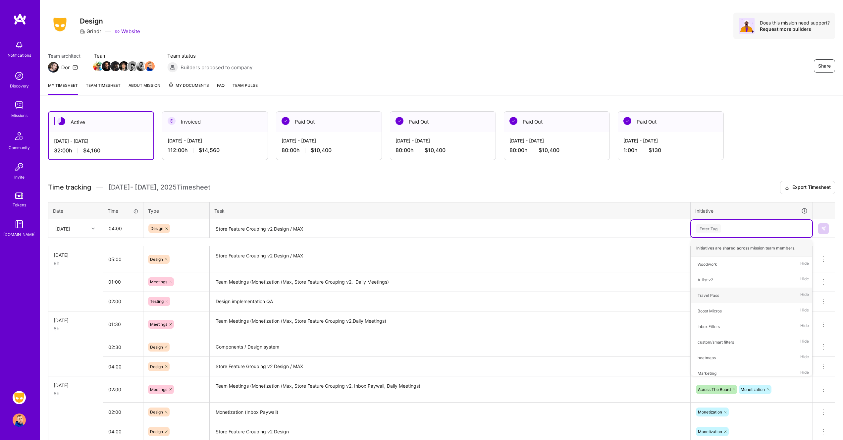
type input "mo"
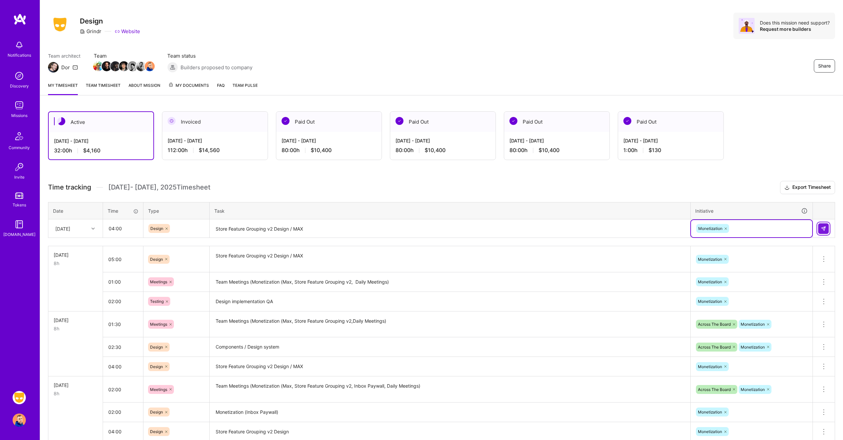
click at [823, 228] on img at bounding box center [823, 228] width 5 height 5
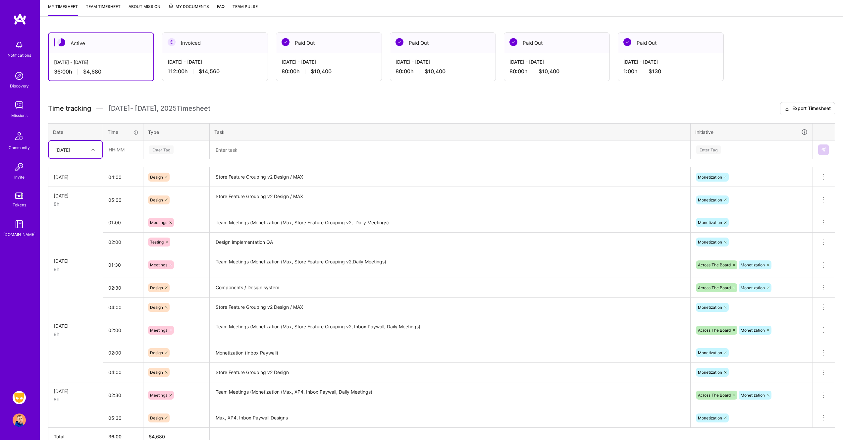
scroll to position [60, 0]
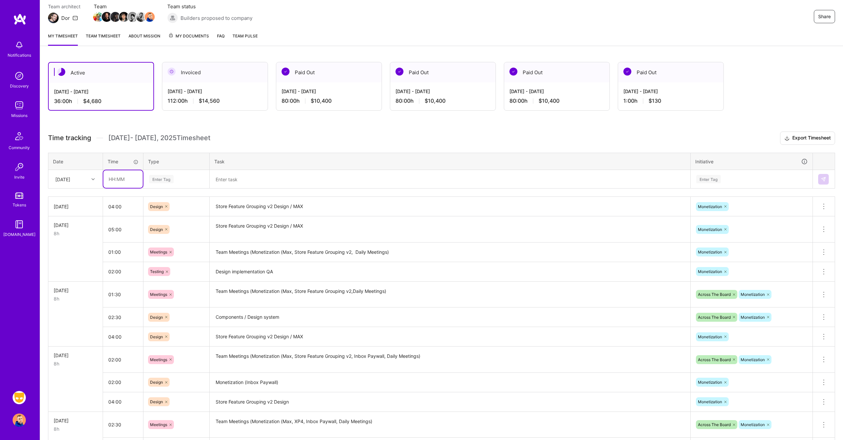
click at [121, 183] on input "text" at bounding box center [122, 179] width 39 height 18
type input "02:00"
click at [171, 179] on div "Enter Tag" at bounding box center [161, 179] width 25 height 10
click at [175, 214] on div "Design" at bounding box center [176, 217] width 65 height 16
click at [237, 181] on textarea at bounding box center [449, 180] width 479 height 18
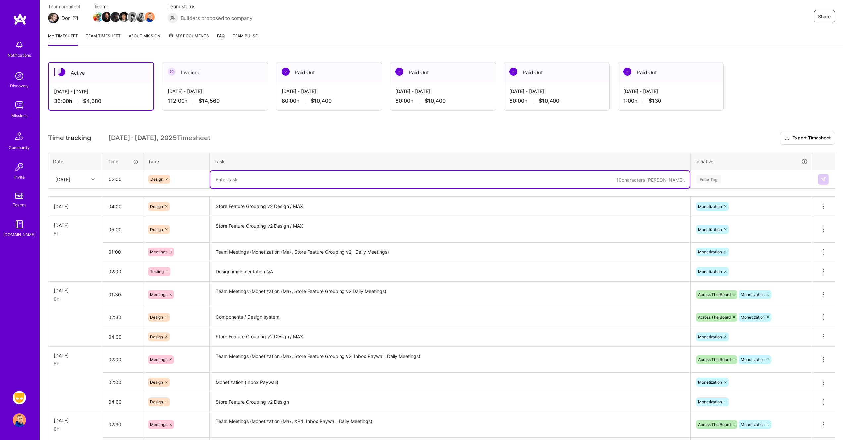
click at [184, 178] on div "Design" at bounding box center [176, 179] width 56 height 9
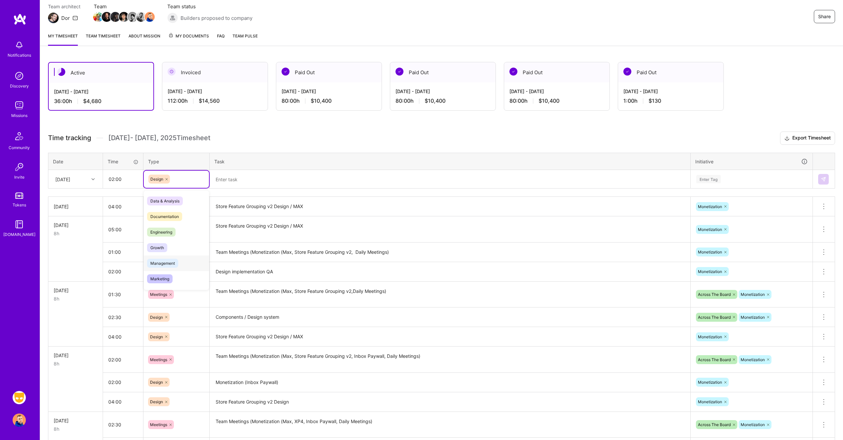
click at [176, 265] on span "Management" at bounding box center [162, 263] width 31 height 9
click at [179, 179] on icon at bounding box center [178, 179] width 4 height 4
type input "de"
click at [177, 201] on div "Design" at bounding box center [176, 201] width 65 height 16
click at [251, 176] on textarea at bounding box center [449, 180] width 479 height 18
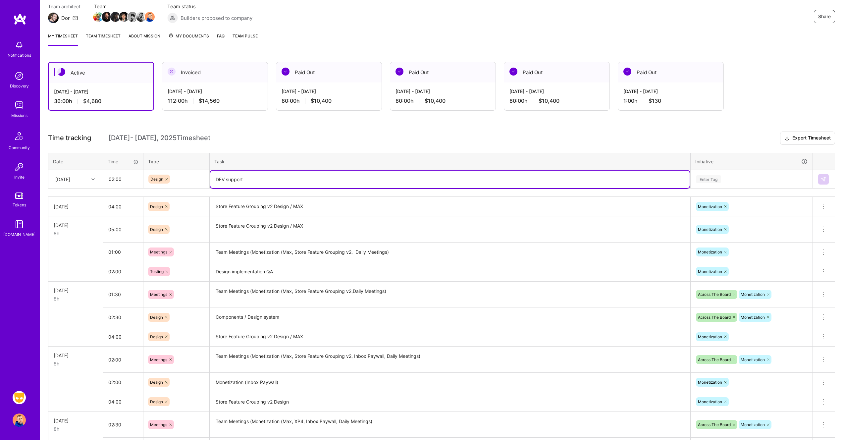
drag, startPoint x: 224, startPoint y: 179, endPoint x: 205, endPoint y: 180, distance: 19.5
click at [205, 180] on tr "[DATE] 02:00 Design DEV support Enter Tag" at bounding box center [441, 179] width 786 height 19
type textarea "Eng design support"
click at [466, 156] on th "Task" at bounding box center [450, 161] width 481 height 17
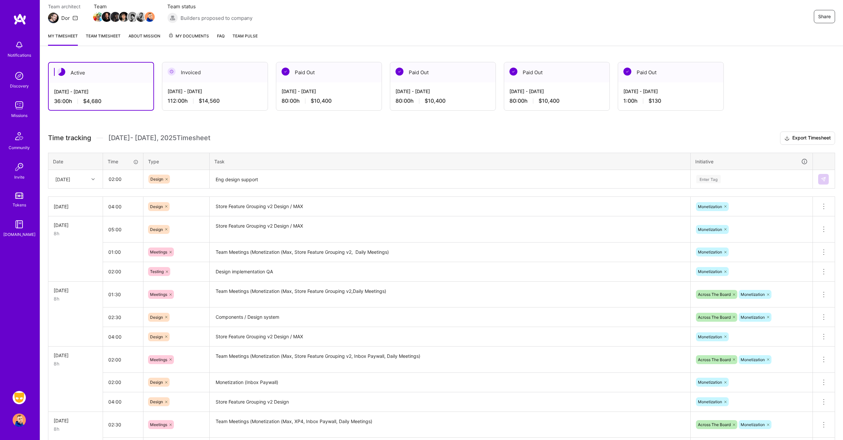
click at [753, 177] on div "Enter Tag" at bounding box center [751, 179] width 112 height 8
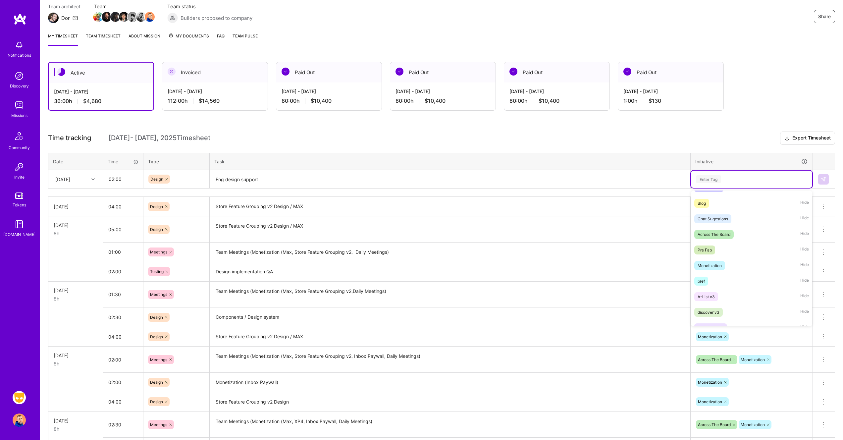
scroll to position [285, 0]
click at [724, 196] on span "Monetization" at bounding box center [709, 193] width 31 height 9
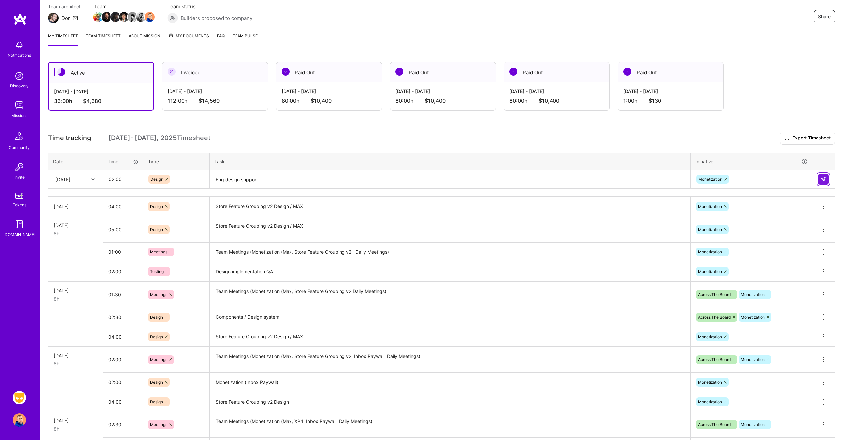
click at [826, 177] on button at bounding box center [823, 179] width 11 height 11
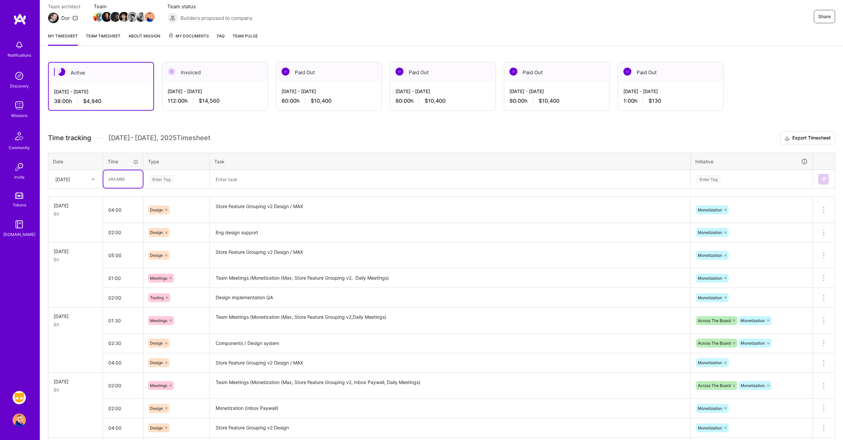
click at [115, 178] on input "text" at bounding box center [122, 179] width 39 height 18
type input "01:00"
click at [181, 176] on div "Enter Tag" at bounding box center [176, 179] width 56 height 8
click at [176, 209] on div "Meetings" at bounding box center [176, 207] width 65 height 16
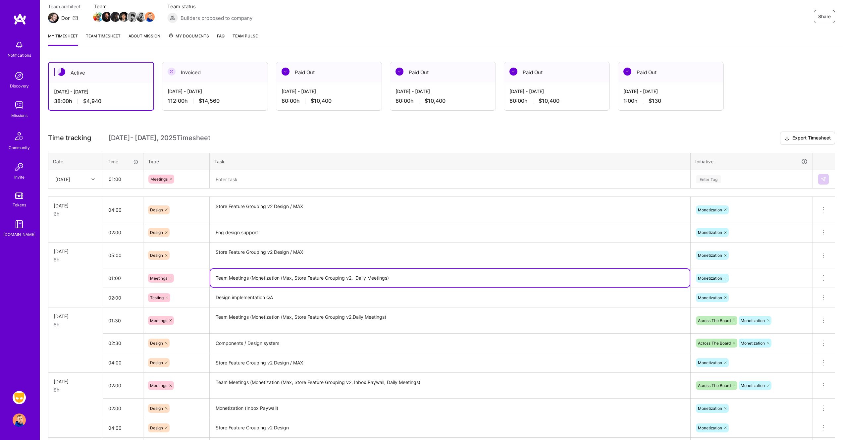
drag, startPoint x: 215, startPoint y: 278, endPoint x: 427, endPoint y: 276, distance: 212.6
click at [427, 276] on textarea "Team Meetings (Monetization (Max, Store Feature Grouping v2, Daily Meetings)" at bounding box center [449, 278] width 479 height 18
click at [248, 176] on textarea at bounding box center [449, 180] width 479 height 18
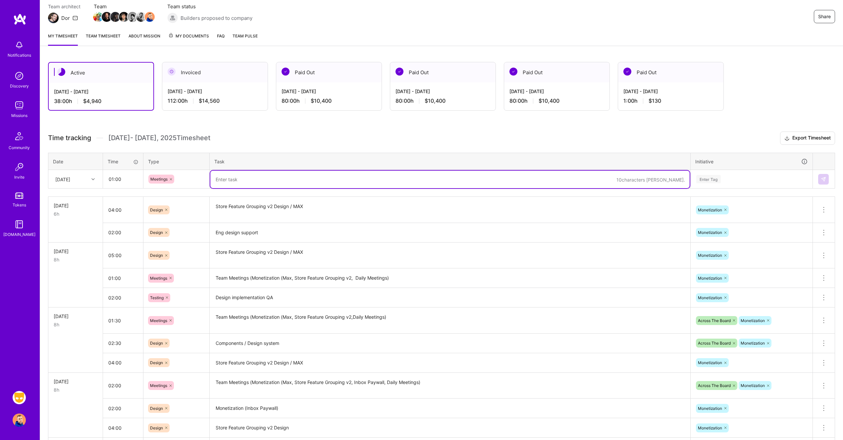
paste textarea "Team Meetings (Monetization (Max, Store Feature Grouping v2, Daily Meetings)"
type textarea "Team Meetings (Monetization (Max, Store Feature Grouping v2, Daily Meetings)"
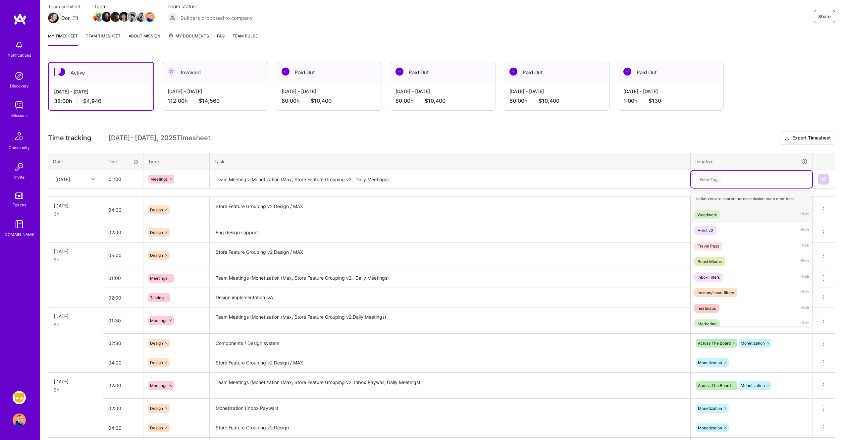
click at [750, 178] on div "Enter Tag" at bounding box center [751, 179] width 112 height 8
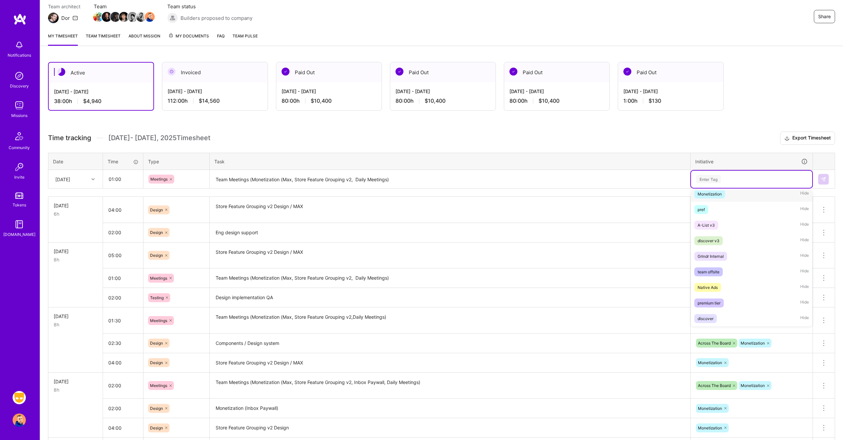
click at [729, 192] on div "Monetization Hide" at bounding box center [751, 194] width 121 height 16
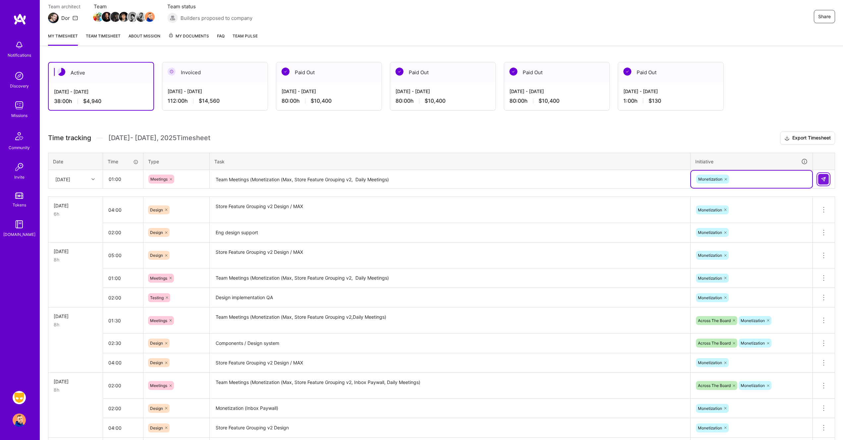
click at [826, 179] on button at bounding box center [823, 179] width 11 height 11
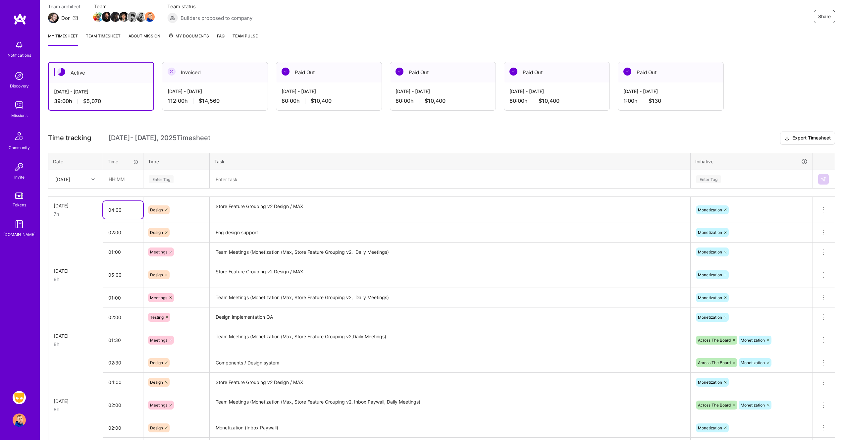
click at [112, 209] on input "04:00" at bounding box center [123, 210] width 40 height 18
type input "05:00"
click at [91, 179] on div at bounding box center [94, 179] width 10 height 9
click at [75, 272] on div "[DATE]" at bounding box center [76, 271] width 54 height 12
click at [120, 183] on input "text" at bounding box center [122, 179] width 39 height 18
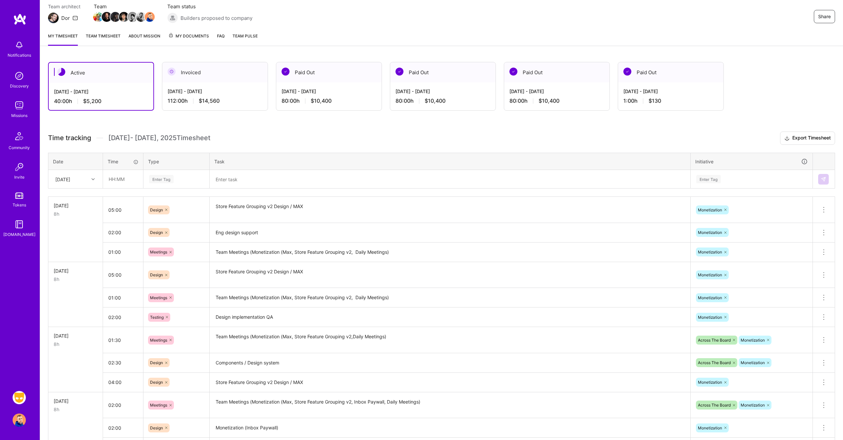
click at [253, 207] on textarea "Store Feature Grouping v2 Design / MAX" at bounding box center [449, 209] width 479 height 25
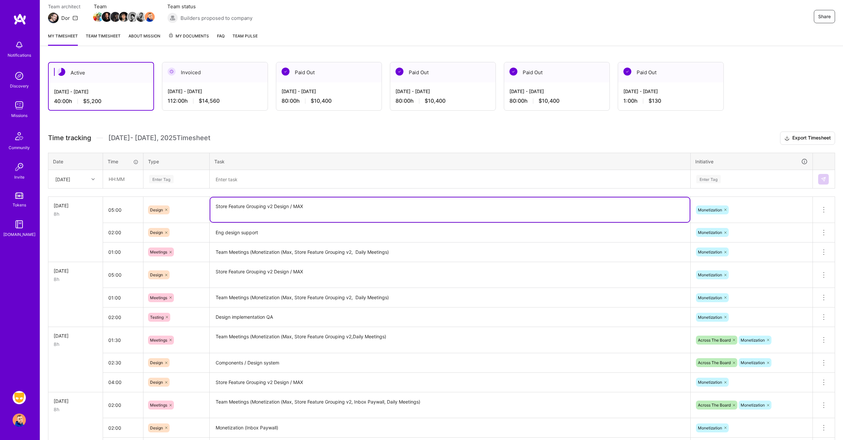
click at [253, 207] on textarea "Store Feature Grouping v2 Design / MAX" at bounding box center [449, 209] width 479 height 25
click at [287, 140] on h3 "Time tracking [DATE] - [DATE] Timesheet Export Timesheet" at bounding box center [441, 137] width 787 height 13
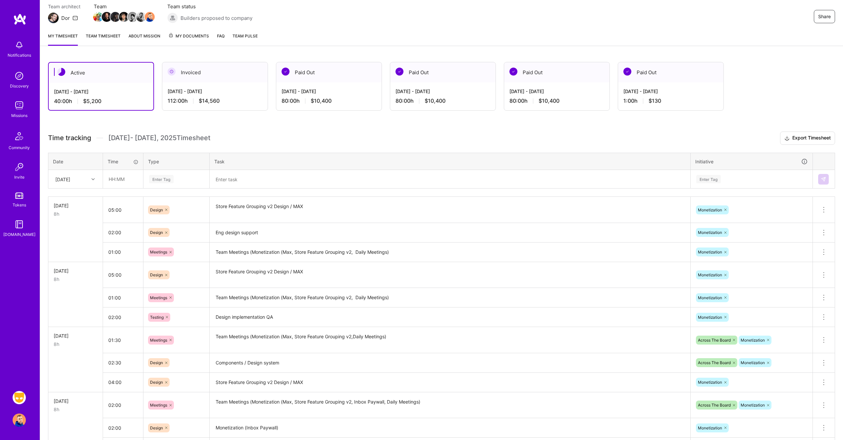
click at [268, 183] on textarea at bounding box center [449, 180] width 479 height 18
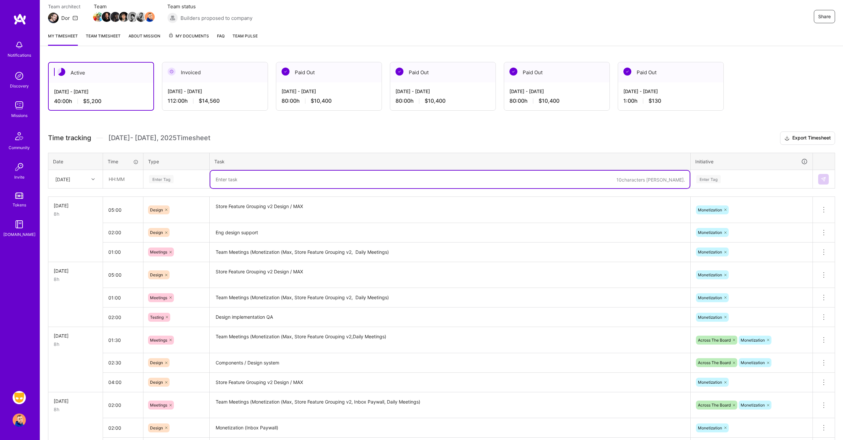
paste textarea "Store Feature Grouping v2 Design / MAX"
type textarea "Store Feature Grouping v2 Design / MAX"
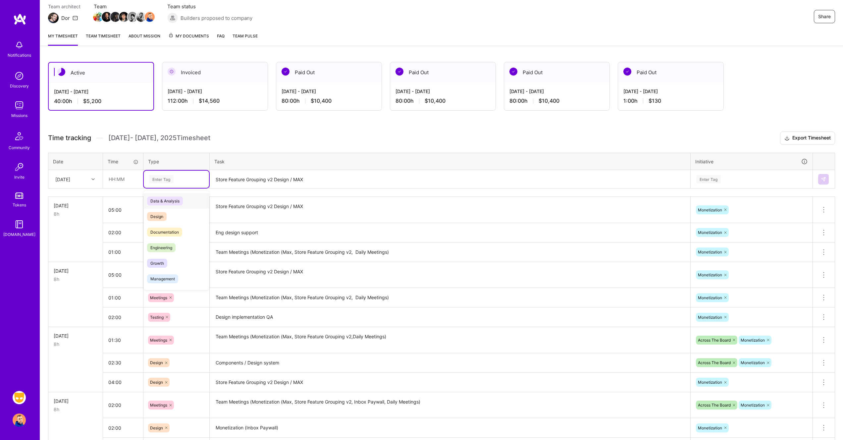
click at [177, 176] on div "Enter Tag" at bounding box center [176, 179] width 56 height 8
click at [172, 215] on div "Design" at bounding box center [176, 217] width 65 height 16
click at [126, 182] on input "text" at bounding box center [122, 179] width 39 height 18
type input "06:00"
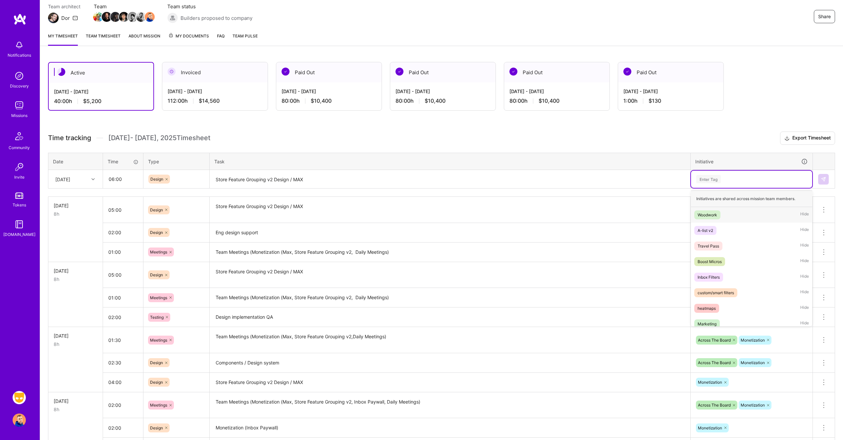
click at [741, 177] on div "Enter Tag" at bounding box center [751, 179] width 112 height 8
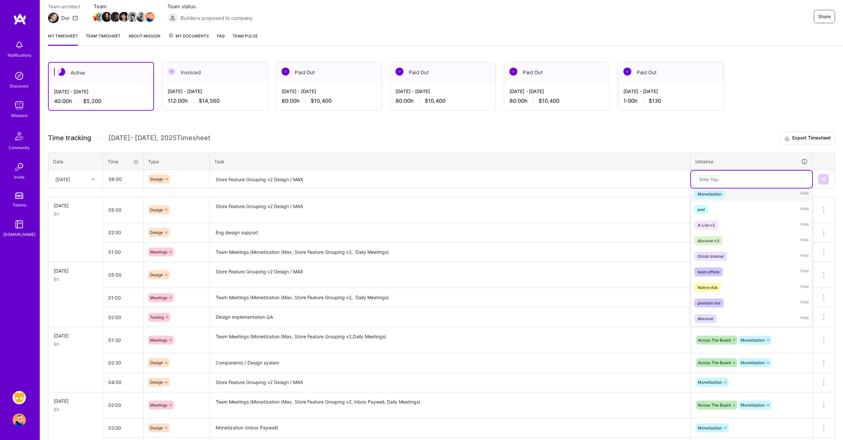
click at [708, 194] on div "Monetization" at bounding box center [709, 193] width 24 height 7
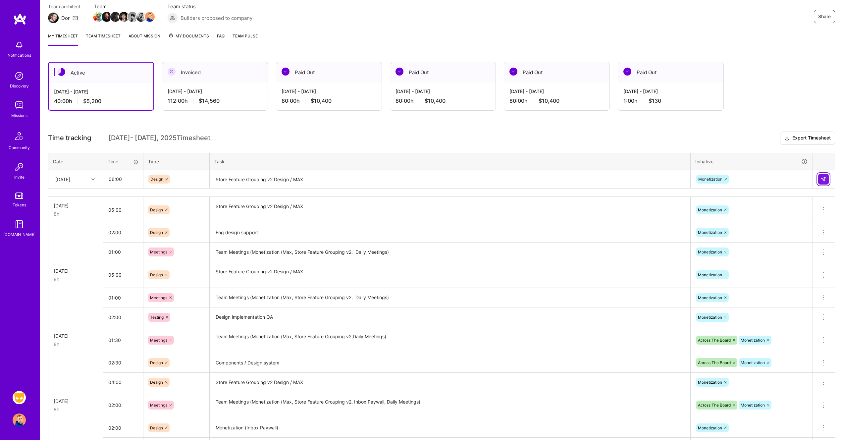
click at [823, 177] on img at bounding box center [823, 178] width 5 height 5
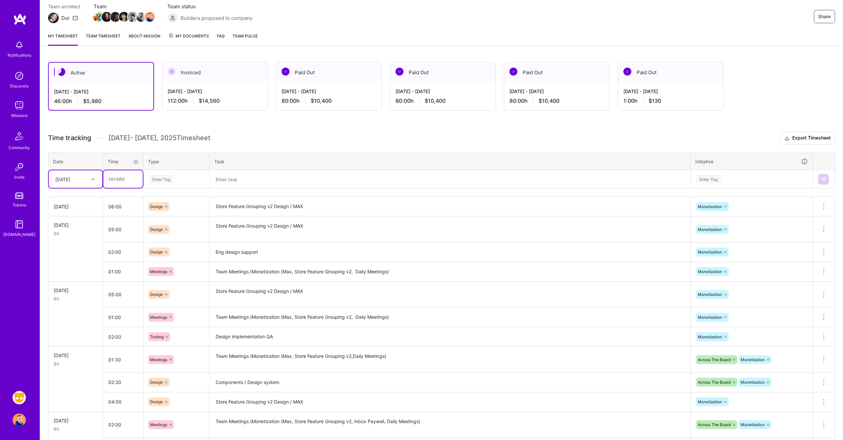
click at [123, 177] on input "text" at bounding box center [122, 179] width 39 height 18
type input "02:00"
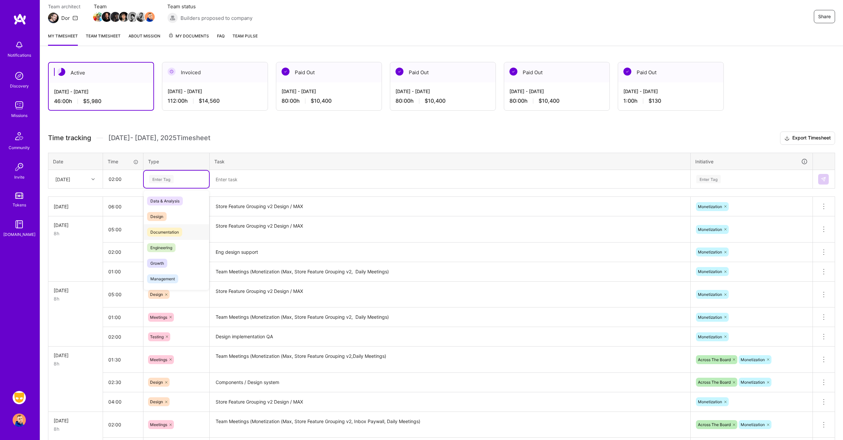
click at [180, 235] on span "Documentation" at bounding box center [164, 231] width 35 height 9
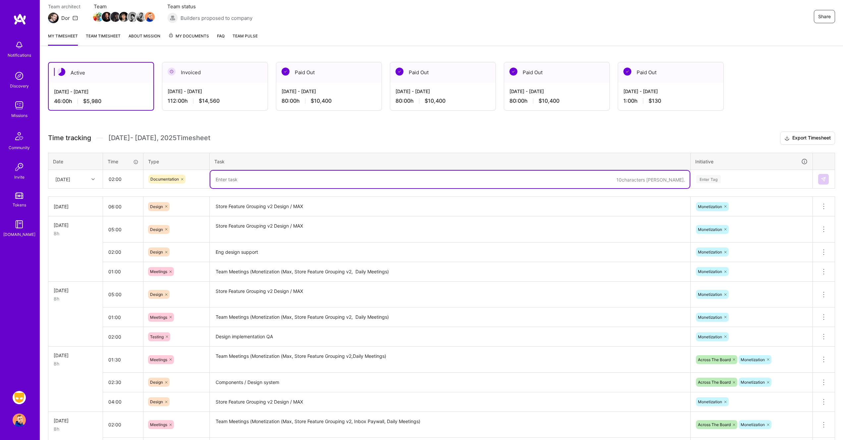
click at [267, 185] on textarea at bounding box center [449, 180] width 479 height 18
type textarea "Annotation and ass"
click at [182, 177] on icon at bounding box center [182, 179] width 4 height 4
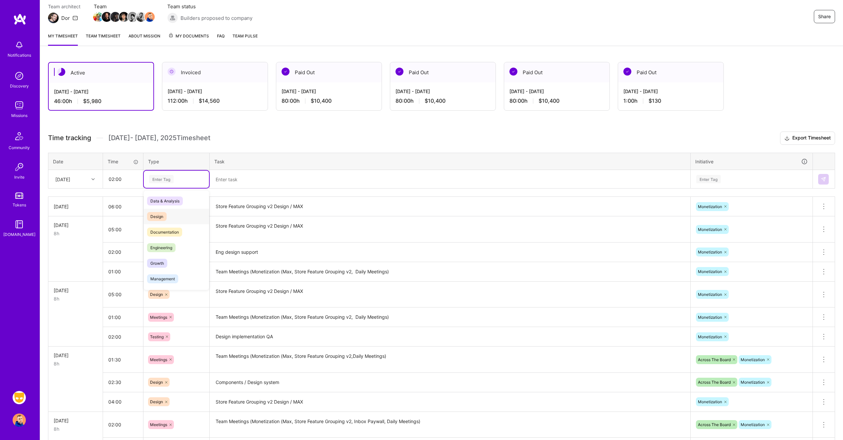
click at [174, 217] on div "Design" at bounding box center [176, 217] width 65 height 16
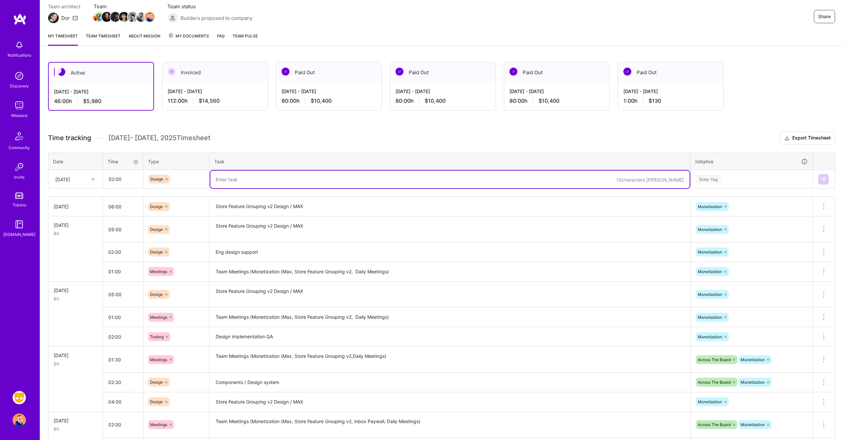
click at [266, 181] on textarea at bounding box center [449, 180] width 479 height 18
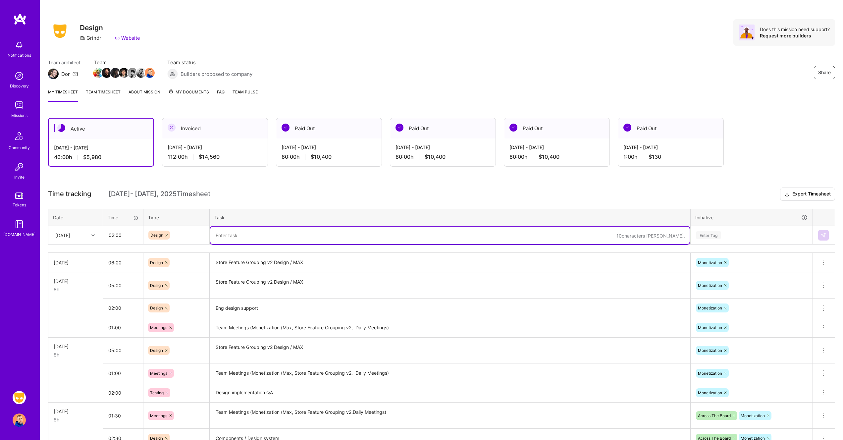
scroll to position [0, 0]
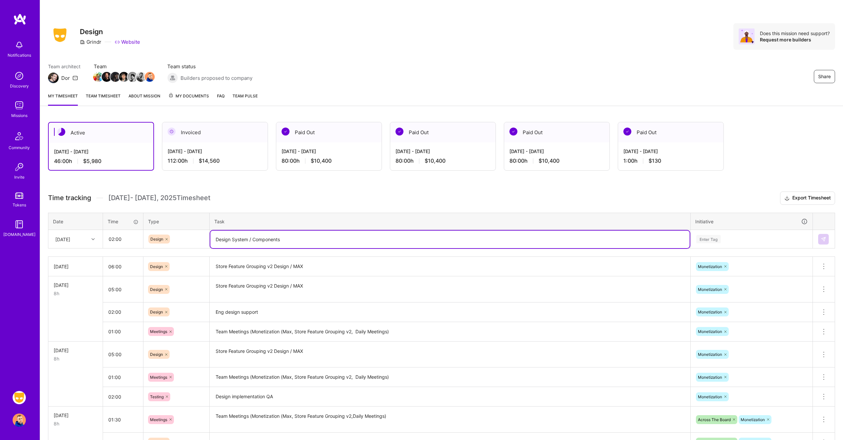
type textarea "Design System / Components"
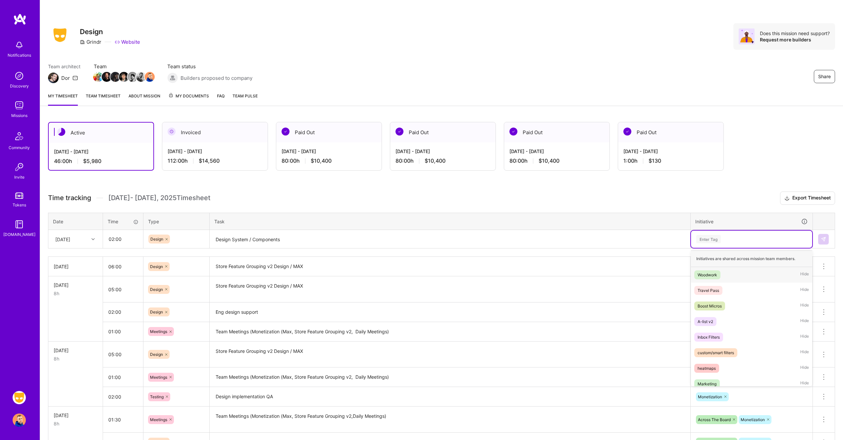
click at [726, 232] on div "Enter Tag" at bounding box center [751, 238] width 121 height 17
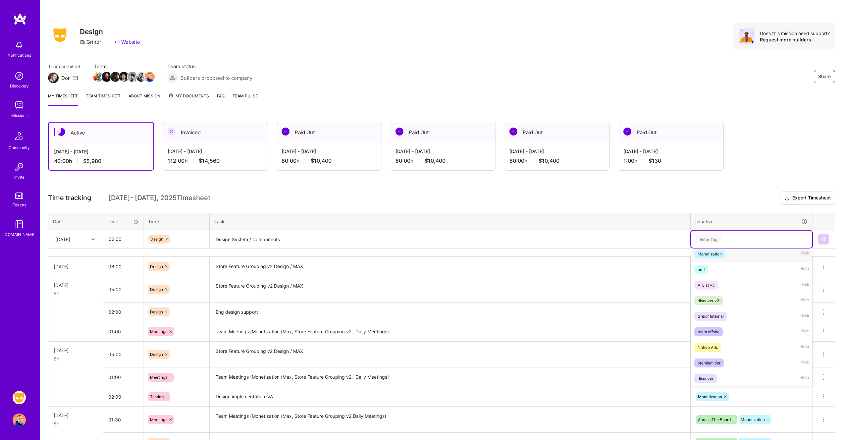
click at [724, 258] on div "Monetization Hide" at bounding box center [751, 254] width 121 height 16
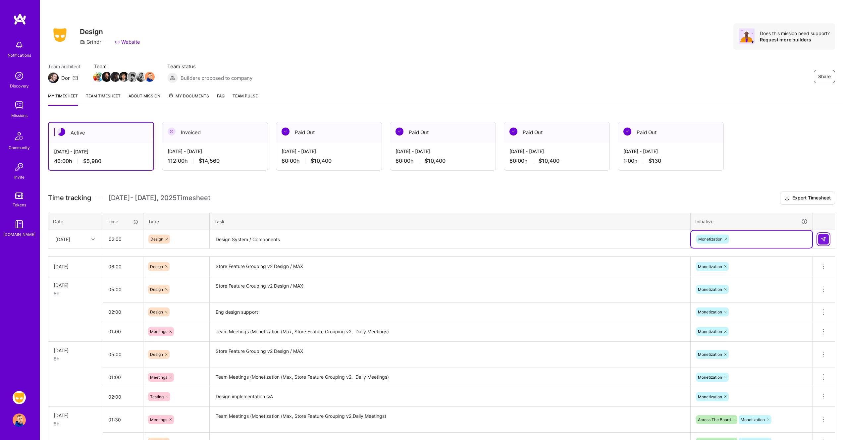
click at [825, 240] on img at bounding box center [823, 238] width 5 height 5
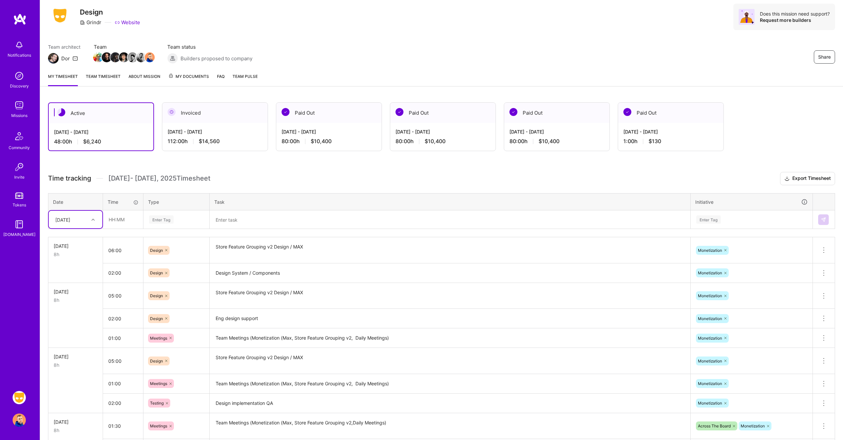
scroll to position [15, 0]
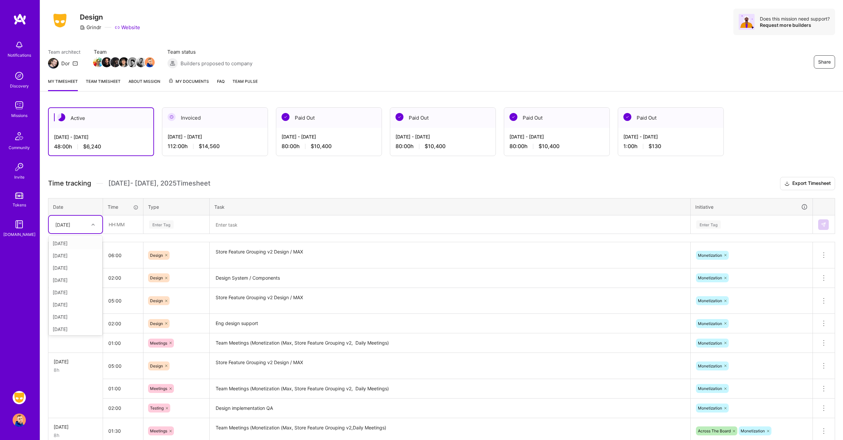
click at [95, 224] on div at bounding box center [94, 224] width 10 height 9
click at [85, 316] on div "[DATE]" at bounding box center [76, 315] width 54 height 12
click at [123, 227] on input "text" at bounding box center [122, 225] width 39 height 18
type input "02:00"
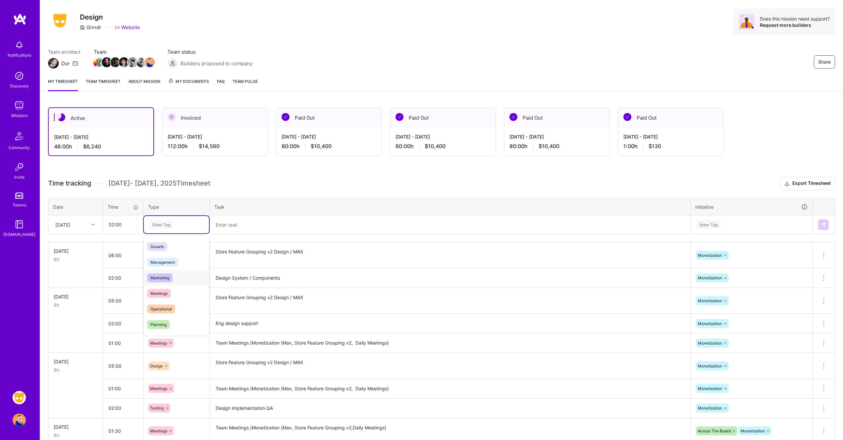
scroll to position [74, 0]
click at [175, 283] on div "Meetings" at bounding box center [176, 281] width 65 height 16
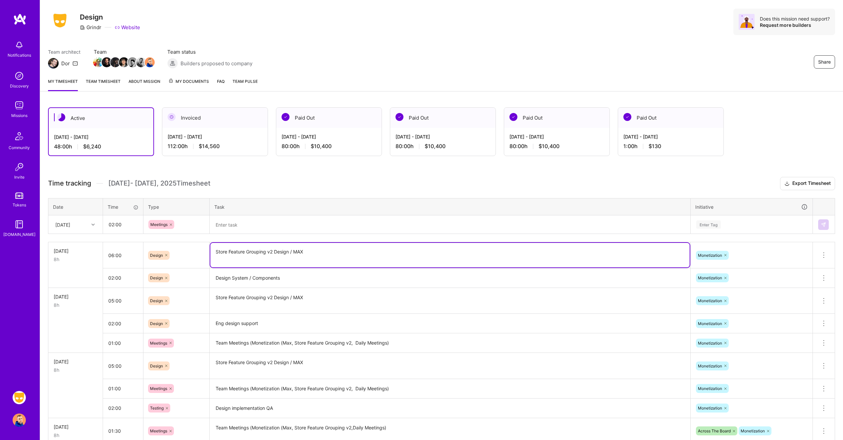
drag, startPoint x: 314, startPoint y: 250, endPoint x: 204, endPoint y: 253, distance: 110.0
click at [204, 253] on tr "[DATE] 8h 06:00 Design Store Feature Grouping v2 Design / [PERSON_NAME] Delete …" at bounding box center [441, 255] width 786 height 26
click at [318, 223] on textarea at bounding box center [449, 225] width 479 height 18
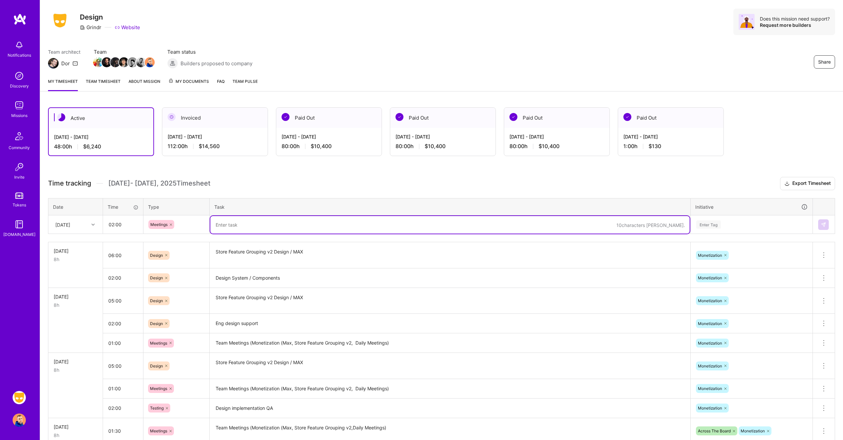
paste textarea "Store Feature Grouping v2 Design / MAX"
drag, startPoint x: 315, startPoint y: 225, endPoint x: 200, endPoint y: 225, distance: 114.9
click at [200, 225] on tr "[DATE] 02:00 Meetings Store Feature Grouping v2 Design / MAX Enter Tag" at bounding box center [441, 224] width 786 height 19
click at [226, 225] on textarea "Moentization - MAX" at bounding box center [449, 225] width 479 height 18
type textarea "Monetization - MAX"
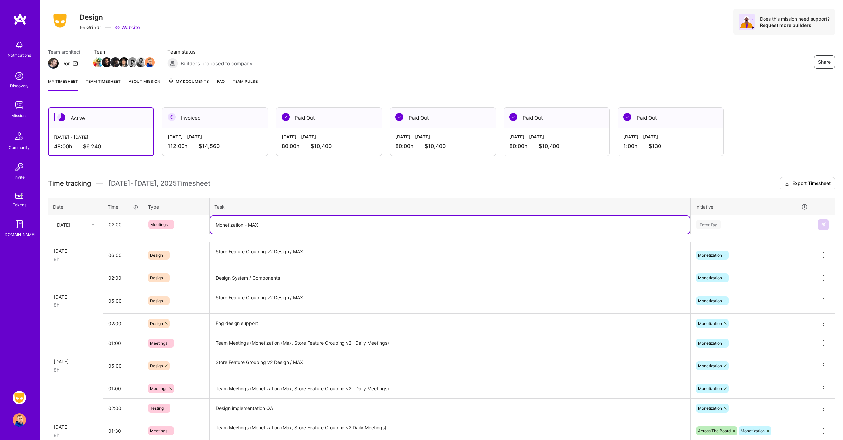
click at [738, 225] on div "Enter Tag" at bounding box center [751, 224] width 112 height 8
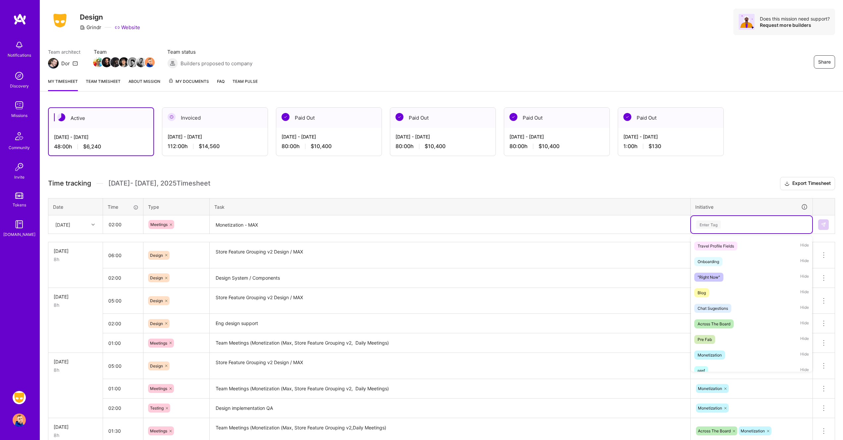
scroll to position [192, 0]
click at [723, 331] on span "Monetization" at bounding box center [709, 332] width 31 height 9
click at [825, 224] on img at bounding box center [823, 224] width 5 height 5
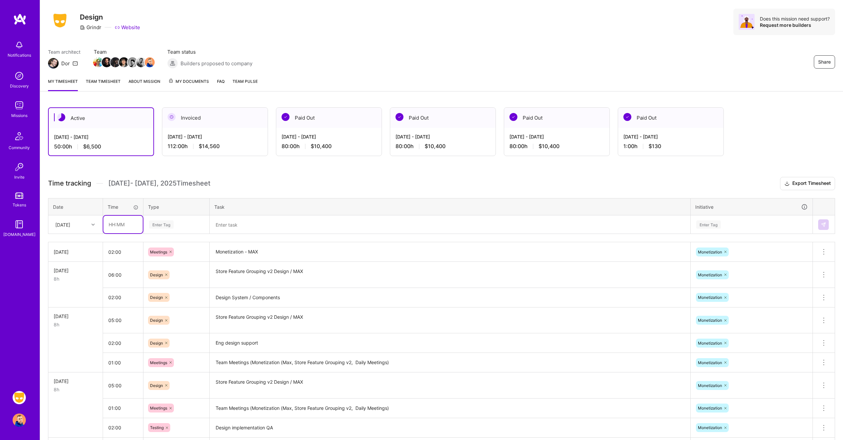
click at [122, 223] on input "text" at bounding box center [122, 225] width 39 height 18
type input "02:00"
click at [166, 224] on div "Enter Tag" at bounding box center [161, 224] width 25 height 10
click at [168, 264] on div "Design" at bounding box center [176, 262] width 65 height 16
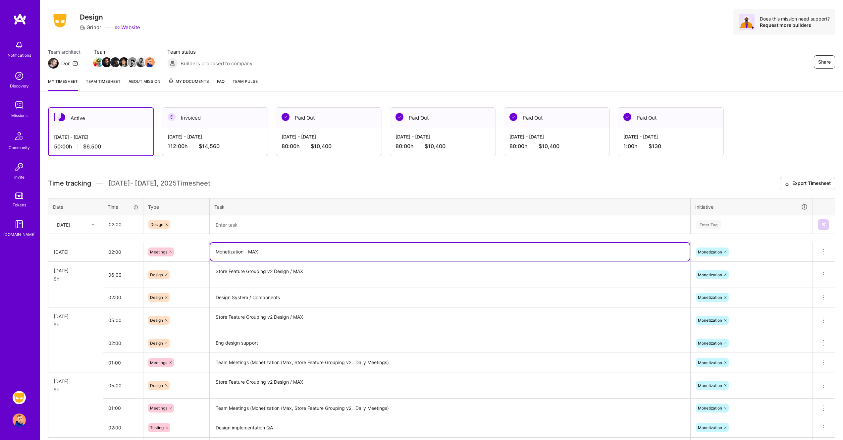
drag, startPoint x: 275, startPoint y: 253, endPoint x: 210, endPoint y: 250, distance: 65.6
click at [210, 250] on td "Monetization - MAX" at bounding box center [450, 252] width 481 height 20
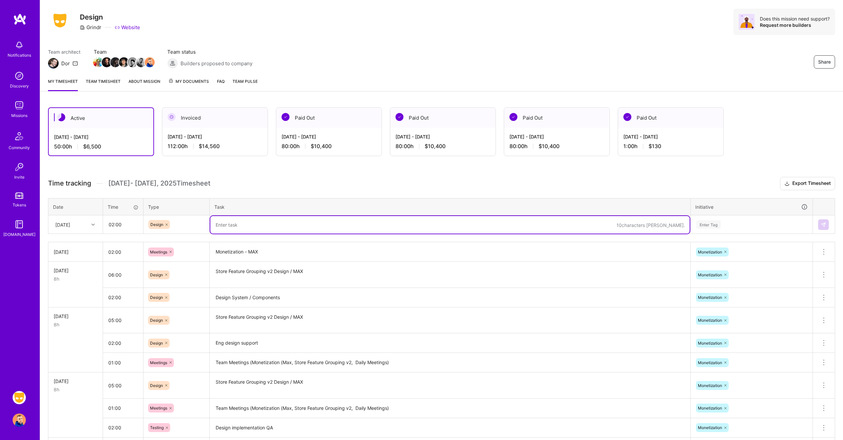
click at [256, 223] on textarea at bounding box center [449, 225] width 479 height 18
paste textarea "Monetization - MAX"
type textarea "Monetization - MAX (Design System)"
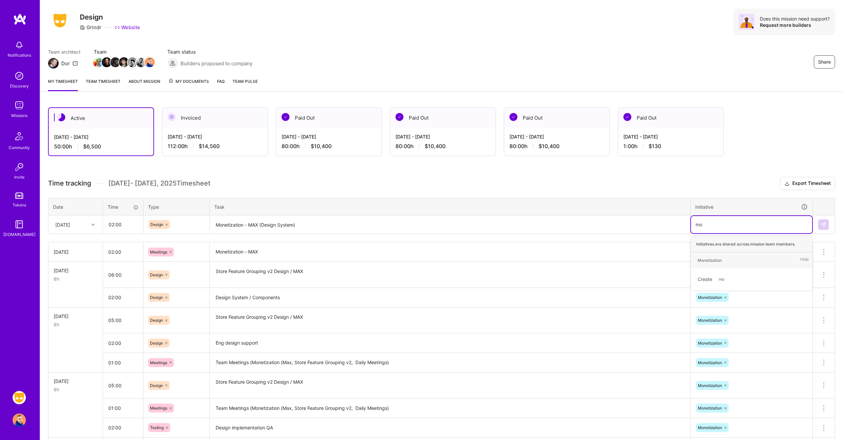
type input "mon"
click at [824, 224] on img at bounding box center [823, 224] width 5 height 5
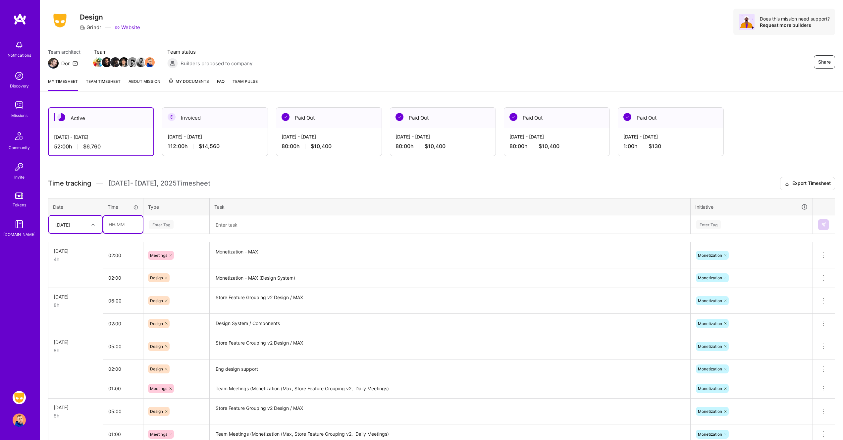
click at [119, 226] on input "text" at bounding box center [122, 225] width 39 height 18
type input "04:00"
click at [169, 226] on div "Enter Tag" at bounding box center [161, 224] width 25 height 10
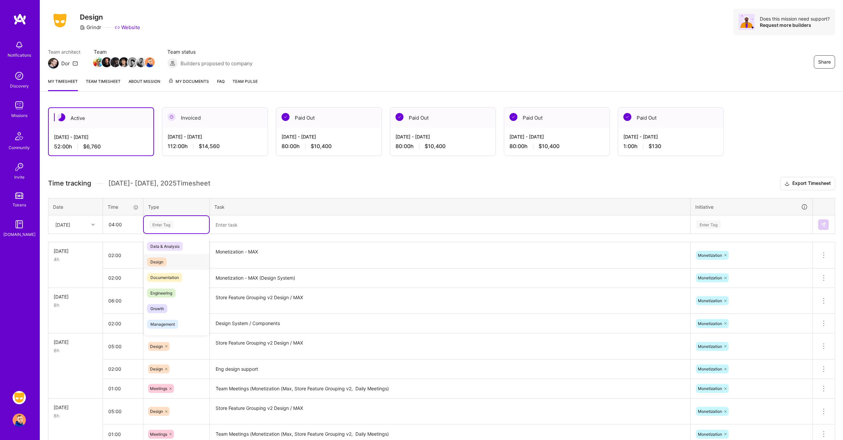
click at [173, 262] on div "Design" at bounding box center [176, 262] width 65 height 16
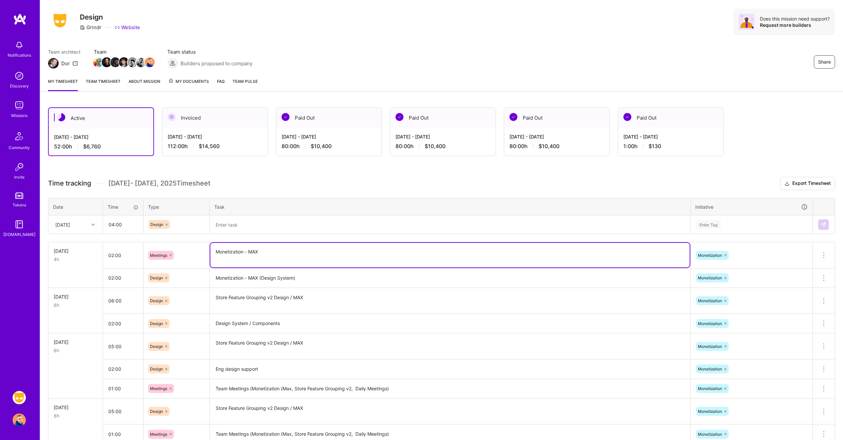
drag, startPoint x: 249, startPoint y: 250, endPoint x: 214, endPoint y: 250, distance: 35.4
click at [214, 250] on textarea "Monetization - MAX" at bounding box center [449, 255] width 479 height 25
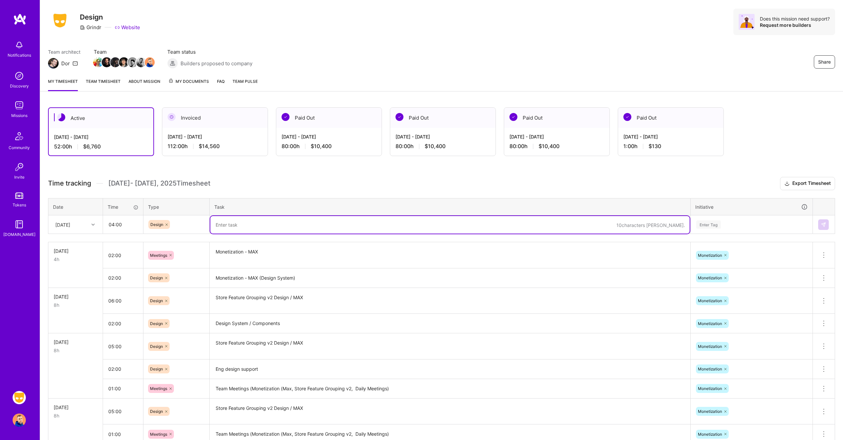
click at [254, 227] on textarea at bounding box center [449, 225] width 479 height 18
paste textarea "Monetization - MAX"
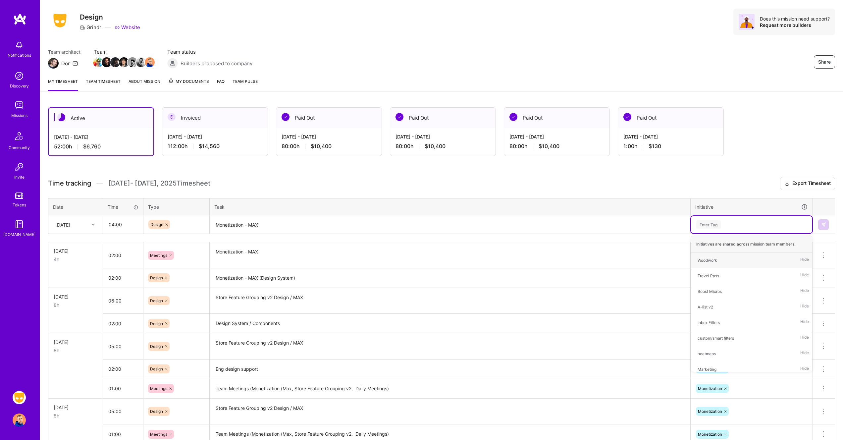
click at [284, 225] on textarea "Monetization - MAX" at bounding box center [449, 225] width 479 height 18
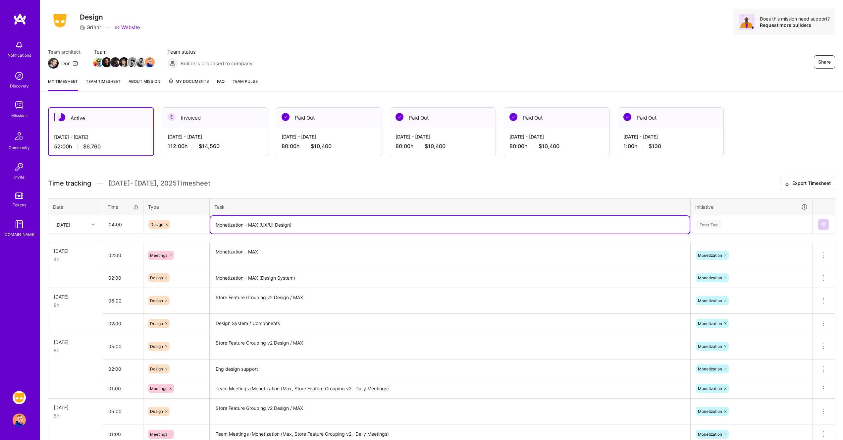
type textarea "Monetization - MAX (UX/UI Design)"
click at [728, 221] on div "Enter Tag" at bounding box center [751, 224] width 112 height 8
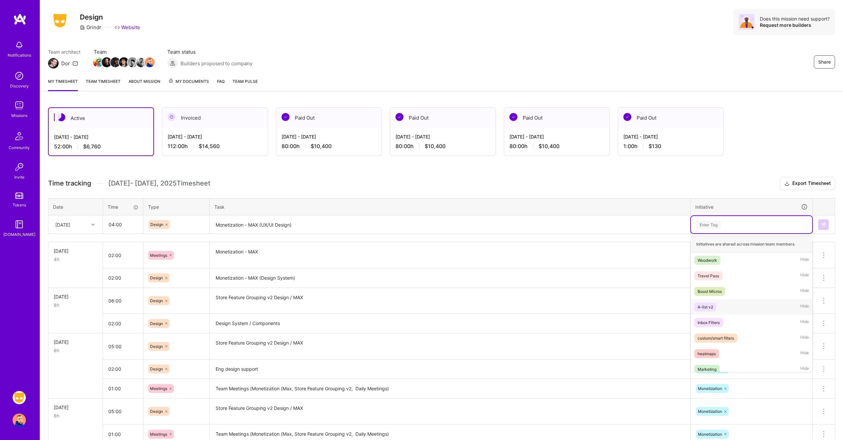
scroll to position [285, 0]
click at [735, 243] on div "Monetization Hide" at bounding box center [751, 239] width 121 height 16
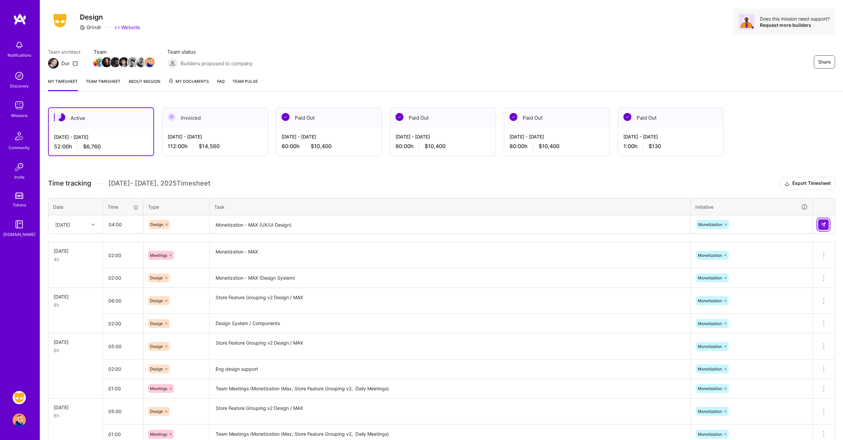
click at [828, 222] on button at bounding box center [823, 224] width 11 height 11
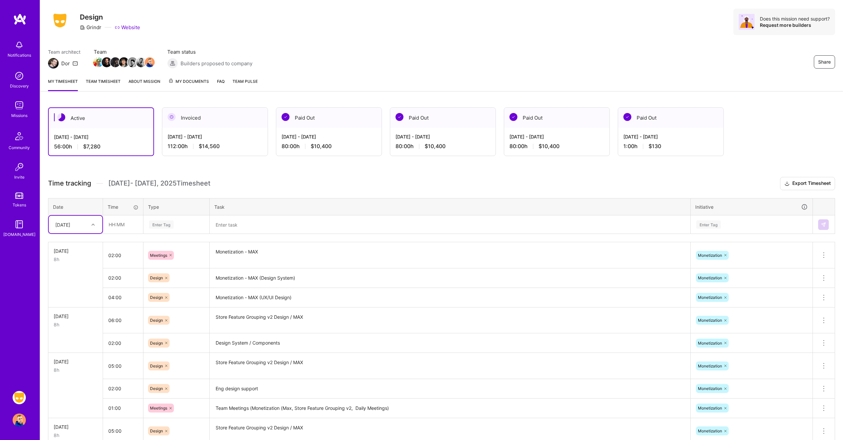
click at [94, 225] on icon at bounding box center [92, 224] width 3 height 3
click at [78, 326] on div "[DATE]" at bounding box center [76, 328] width 54 height 12
click at [116, 224] on input "text" at bounding box center [122, 225] width 39 height 18
type input "01:30"
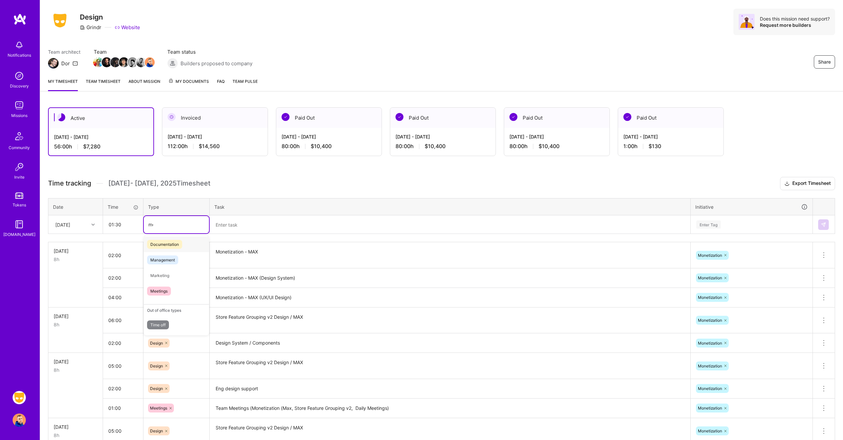
scroll to position [0, 0]
type input "mee"
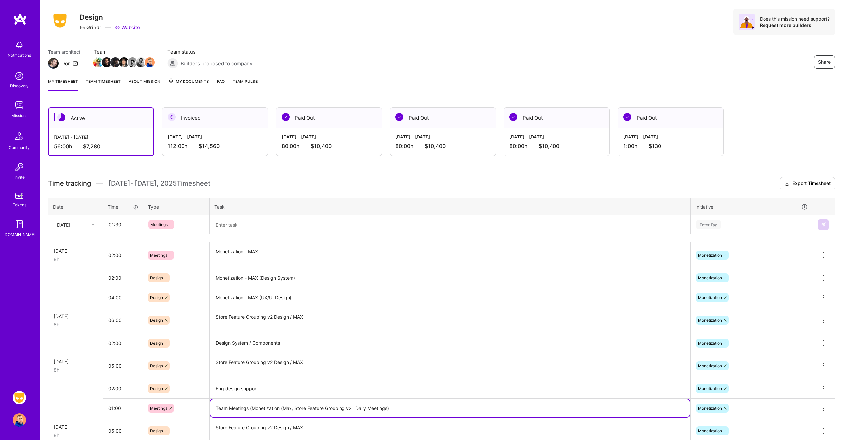
drag, startPoint x: 394, startPoint y: 408, endPoint x: 214, endPoint y: 408, distance: 180.1
click at [214, 408] on textarea "Team Meetings (Monetization (Max, Store Feature Grouping v2, Daily Meetings)" at bounding box center [449, 408] width 479 height 18
click at [264, 224] on textarea at bounding box center [449, 225] width 479 height 18
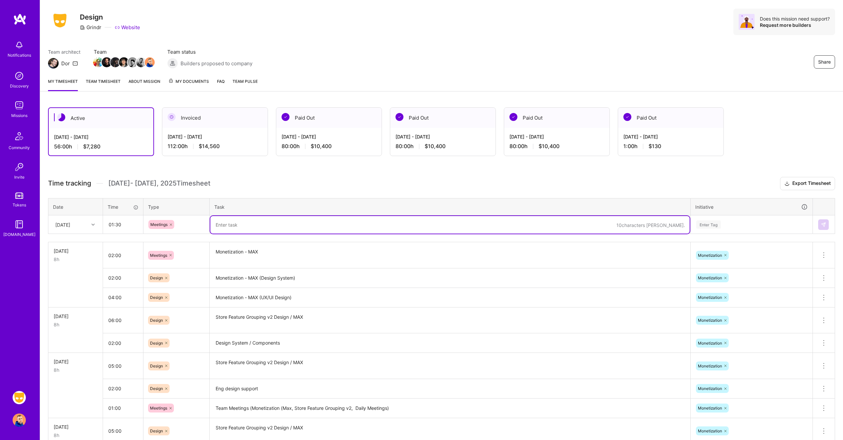
paste textarea "Team Meetings (Monetization (Max, Store Feature Grouping v2, Daily Meetings)"
drag, startPoint x: 357, startPoint y: 226, endPoint x: 295, endPoint y: 225, distance: 62.3
click at [295, 225] on textarea "Team Meetings (Monetization (Max, Store Feature Grouping v2, Daily Meetings)" at bounding box center [449, 225] width 479 height 18
type textarea "Team Meetings (Monetization (Max, Daily Meetings)"
click at [756, 222] on div "Enter Tag" at bounding box center [751, 224] width 112 height 8
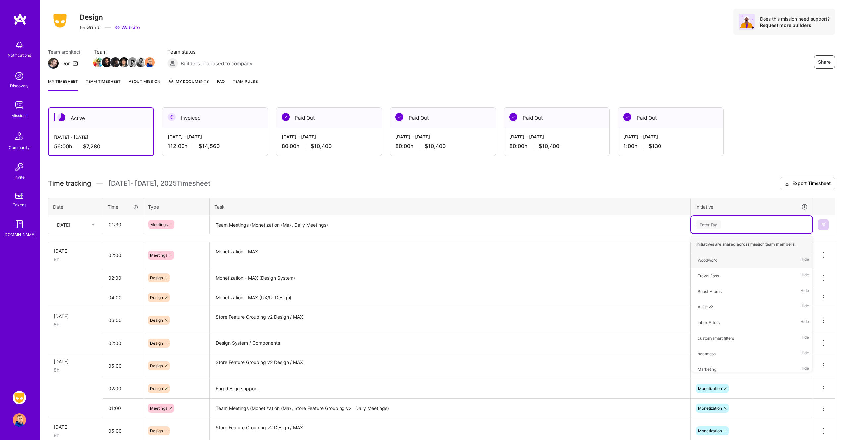
type input "mo"
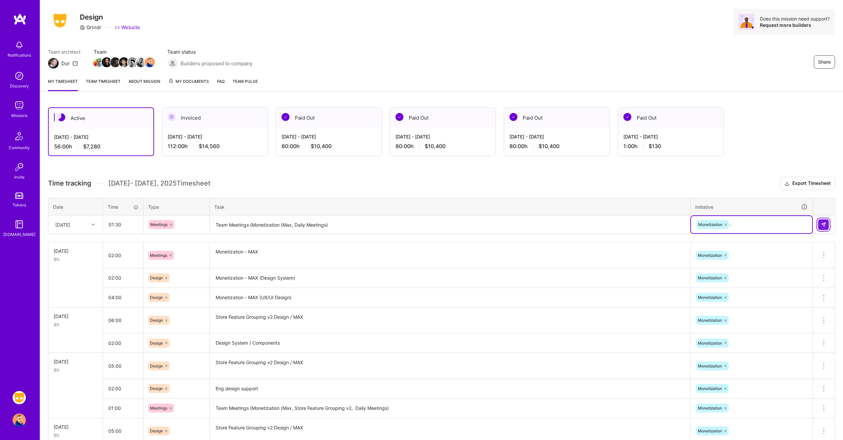
type input "ac"
click at [753, 278] on div "Across The Board Hide" at bounding box center [751, 276] width 121 height 16
click at [822, 223] on img at bounding box center [823, 224] width 5 height 5
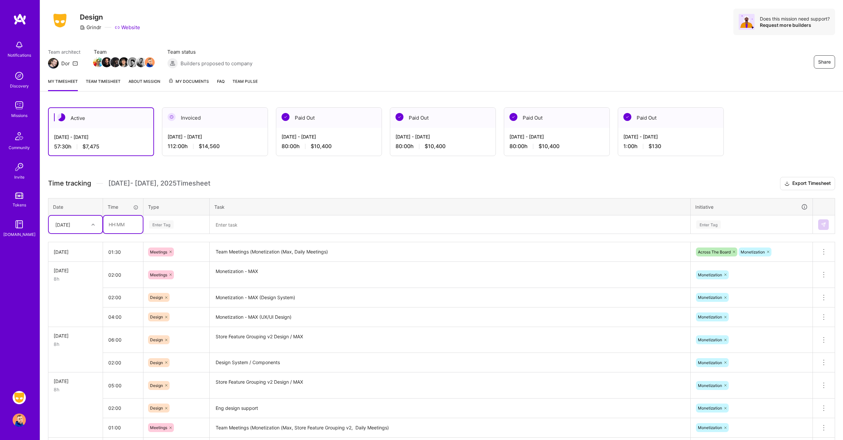
click at [121, 223] on input "text" at bounding box center [122, 225] width 39 height 18
type input "06:30"
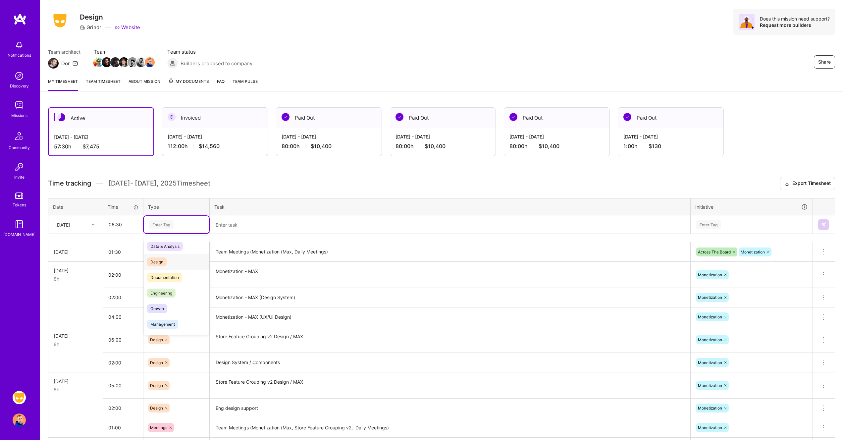
click at [161, 260] on span "Design" at bounding box center [157, 261] width 20 height 9
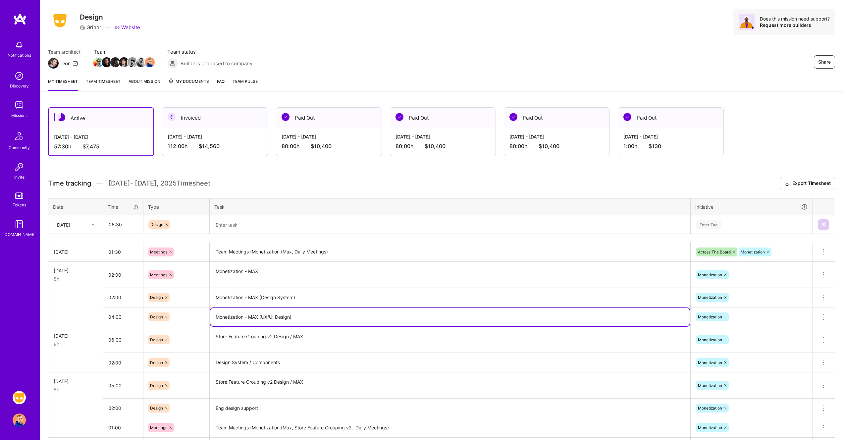
drag, startPoint x: 299, startPoint y: 317, endPoint x: 206, endPoint y: 315, distance: 93.1
click at [206, 315] on tr "04:00 Design Monetization - MAX (UX/UI Design) Monetization Delete row" at bounding box center [441, 317] width 786 height 20
click at [263, 226] on textarea at bounding box center [449, 225] width 479 height 18
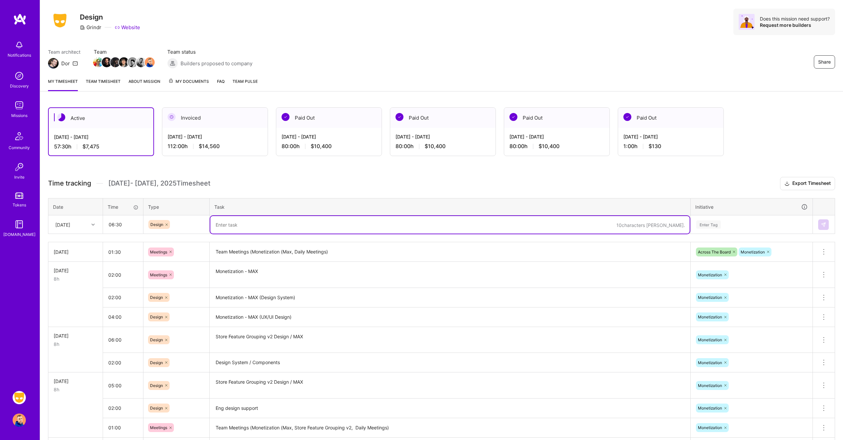
paste textarea "Monetization - MAX (UX/UI Design)"
click at [291, 225] on textarea "Monetization - MAX (UX/UI Design)" at bounding box center [449, 225] width 479 height 18
type textarea "Monetization - MAX (UX/UI Design / Components)"
click at [403, 183] on h3 "Time tracking [DATE] - [DATE] Timesheet Export Timesheet" at bounding box center [441, 183] width 787 height 13
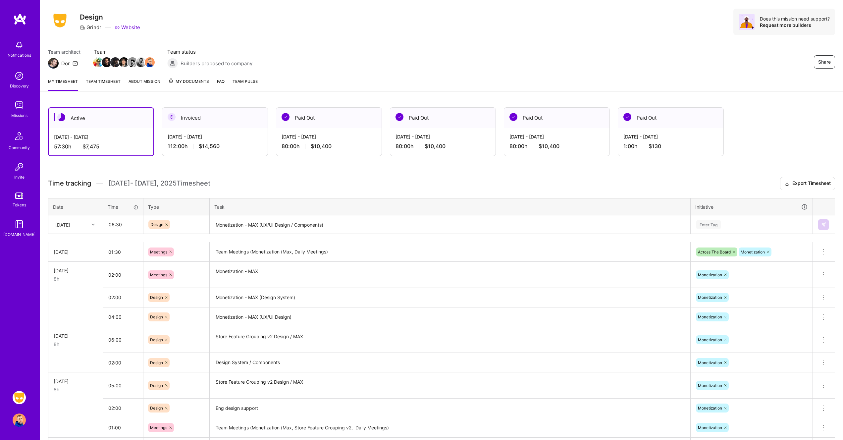
click at [740, 220] on div "Enter Tag" at bounding box center [751, 224] width 112 height 8
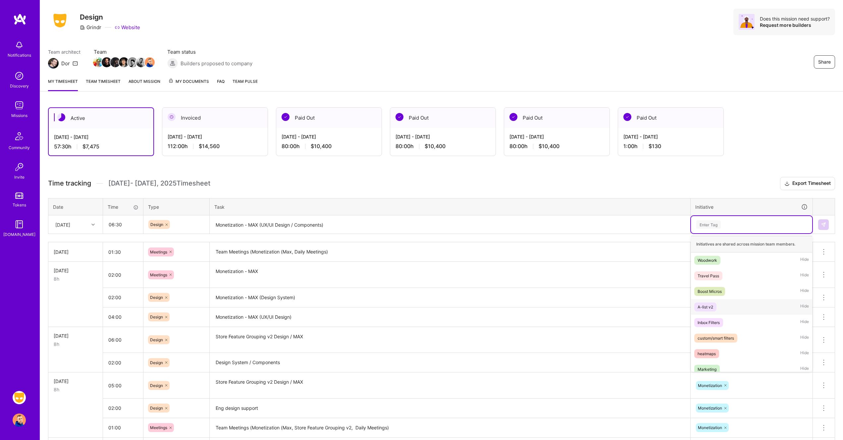
scroll to position [285, 0]
click at [715, 241] on div "Monetization" at bounding box center [709, 239] width 24 height 7
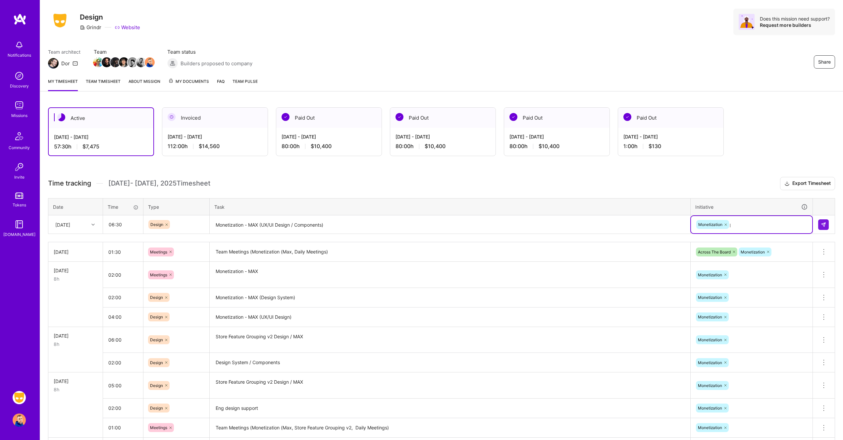
type input "pre"
click at [743, 260] on div "Pre Fab Hide" at bounding box center [751, 260] width 121 height 16
click at [775, 250] on div "Across The Board Monetization" at bounding box center [751, 252] width 113 height 10
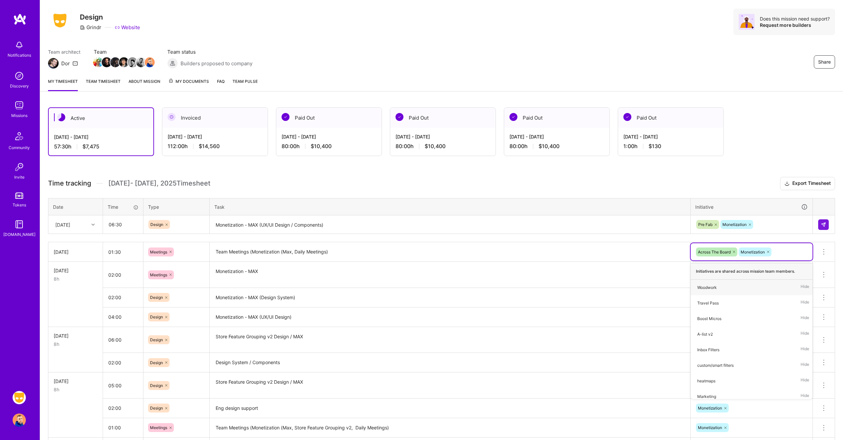
click at [575, 290] on textarea "Monetization - MAX (Design System)" at bounding box center [449, 297] width 479 height 18
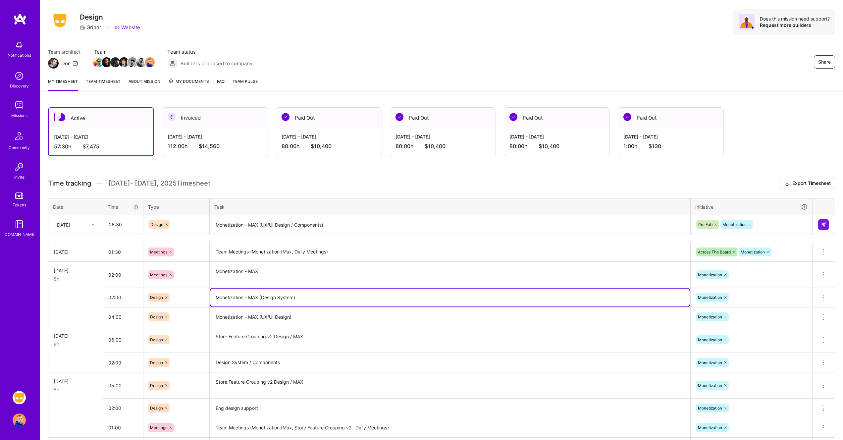
click at [734, 295] on div "Monetization" at bounding box center [751, 297] width 113 height 10
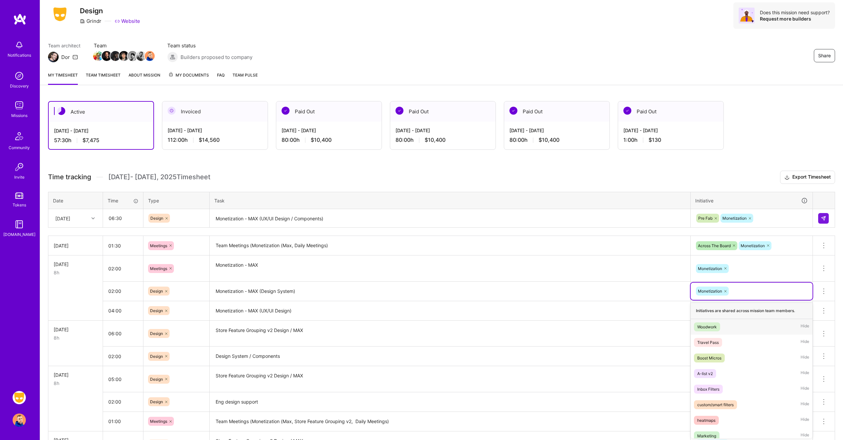
scroll to position [22, 0]
type input "pre"
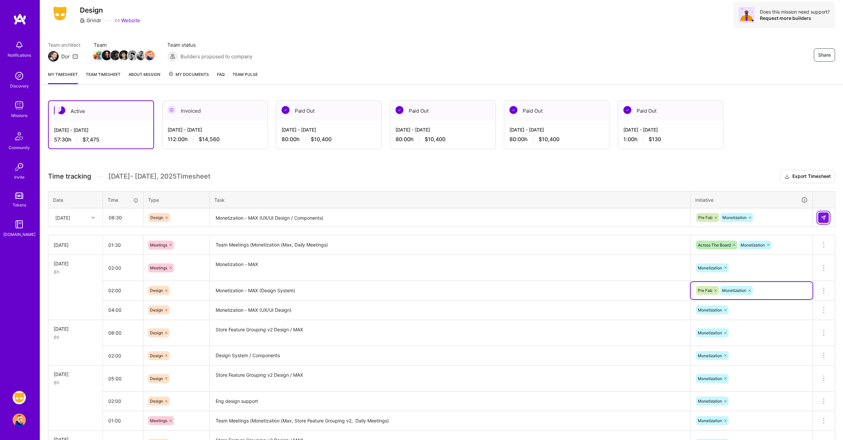
click at [822, 218] on img at bounding box center [823, 217] width 5 height 5
